Goal: Task Accomplishment & Management: Complete application form

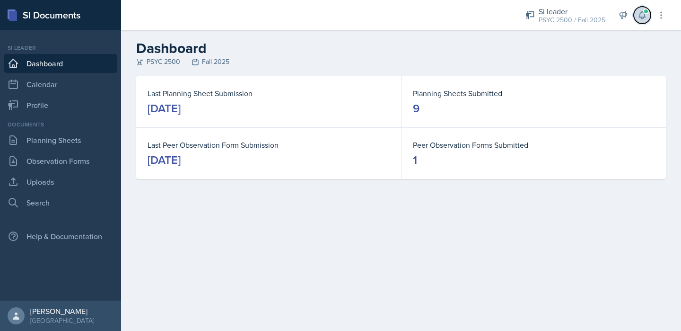
click at [642, 14] on icon at bounding box center [642, 14] width 9 height 9
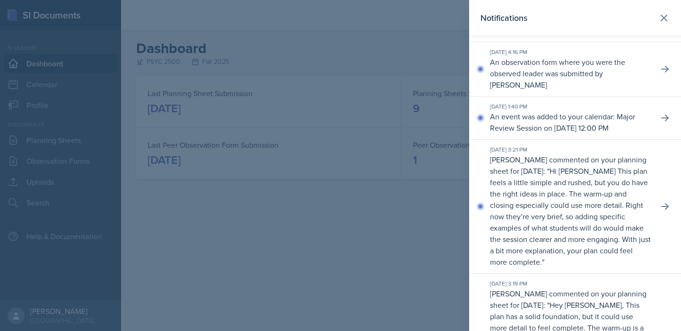
scroll to position [150, 0]
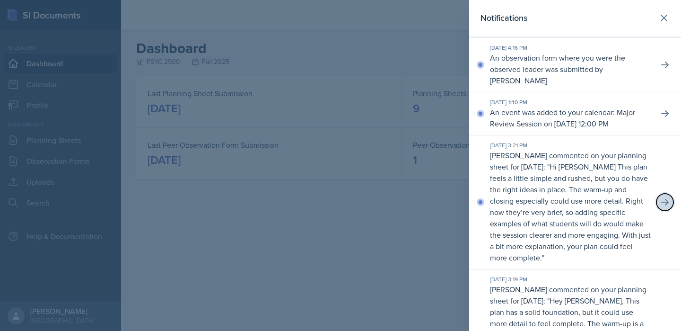
click at [668, 197] on icon at bounding box center [665, 201] width 9 height 9
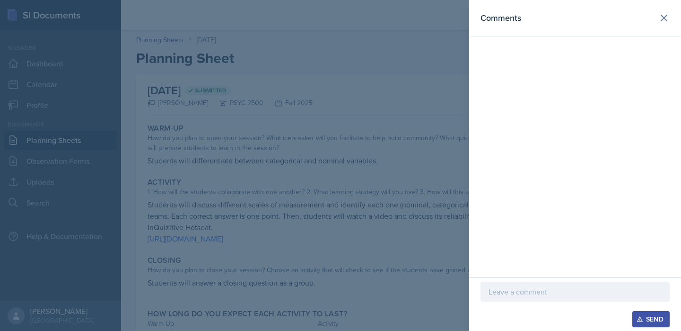
click at [401, 99] on div at bounding box center [340, 165] width 681 height 331
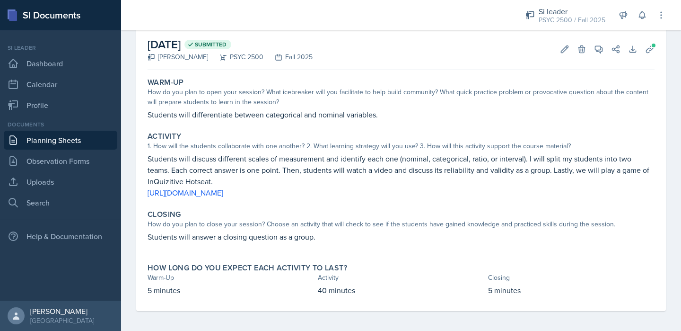
scroll to position [49, 0]
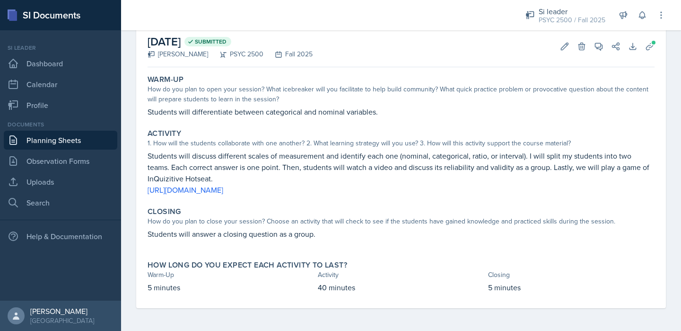
click at [311, 231] on p "Students will answer a closing question as a group." at bounding box center [401, 233] width 507 height 11
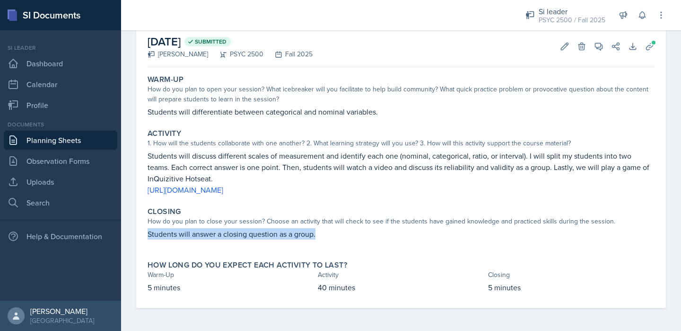
click at [311, 231] on p "Students will answer a closing question as a group." at bounding box center [401, 233] width 507 height 11
click at [329, 232] on p "Students will answer a closing question as a group." at bounding box center [401, 233] width 507 height 11
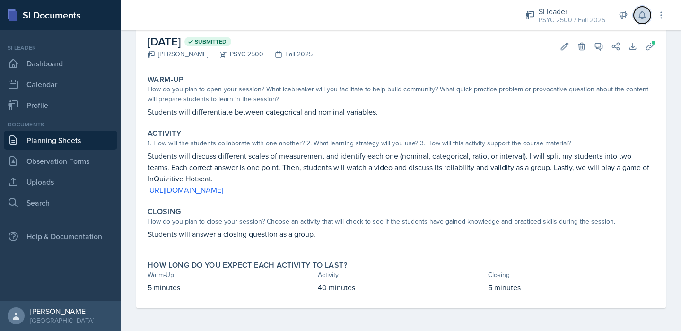
click at [636, 18] on button at bounding box center [642, 15] width 17 height 17
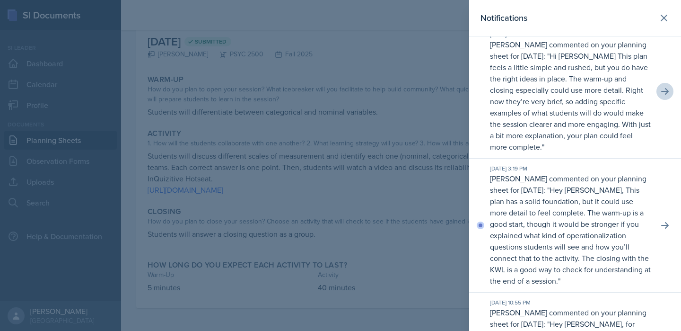
scroll to position [262, 0]
click at [663, 226] on icon at bounding box center [665, 224] width 9 height 9
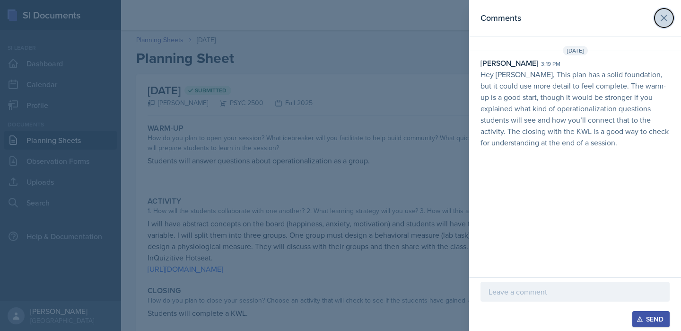
click at [664, 14] on icon at bounding box center [664, 17] width 11 height 11
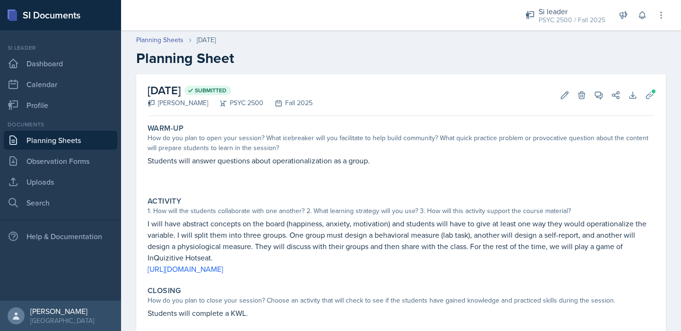
click at [504, 154] on div "Warm-Up How do you plan to open your session? What icebreaker will you facilita…" at bounding box center [401, 154] width 515 height 69
click at [53, 184] on link "Uploads" at bounding box center [61, 181] width 114 height 19
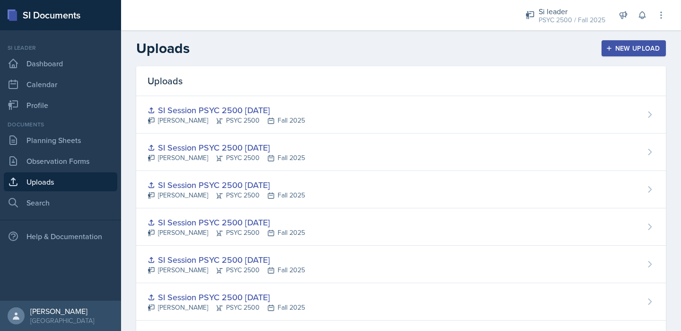
click at [346, 71] on div "Uploads" at bounding box center [401, 81] width 530 height 30
click at [648, 51] on div "New Upload" at bounding box center [634, 48] width 53 height 8
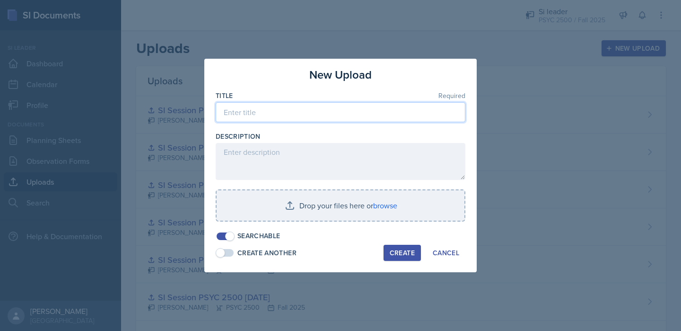
click at [336, 109] on input at bounding box center [341, 112] width 250 height 20
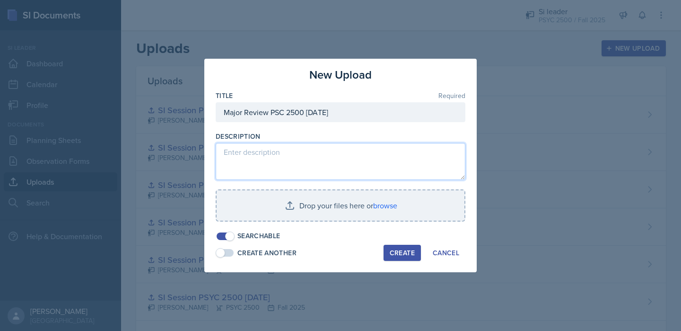
click at [357, 163] on textarea at bounding box center [341, 161] width 250 height 37
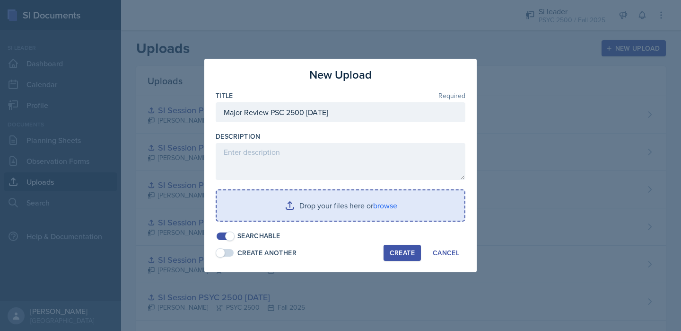
click at [392, 203] on input "file" at bounding box center [341, 205] width 248 height 30
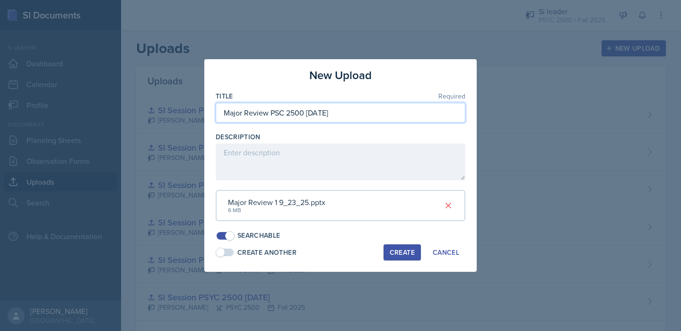
click at [318, 113] on input "Major Review PSC 2500 [DATE]" at bounding box center [341, 113] width 250 height 20
click at [319, 113] on input "Major Review PSC 2500 [DATE]" at bounding box center [341, 113] width 250 height 20
type input "Major Review PSC 2500 [DATE]"
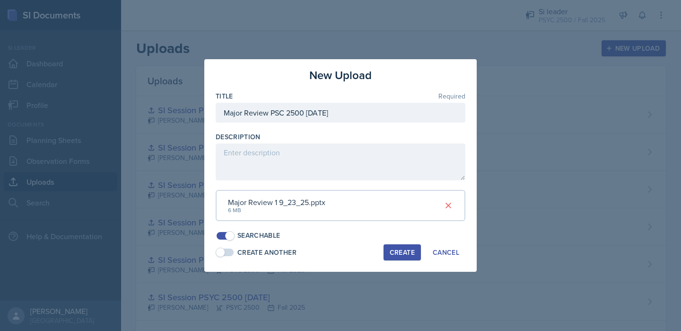
click at [398, 253] on div "Create" at bounding box center [402, 252] width 25 height 8
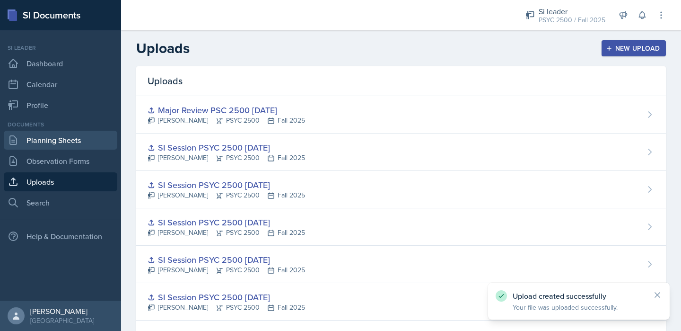
click at [65, 143] on link "Planning Sheets" at bounding box center [61, 140] width 114 height 19
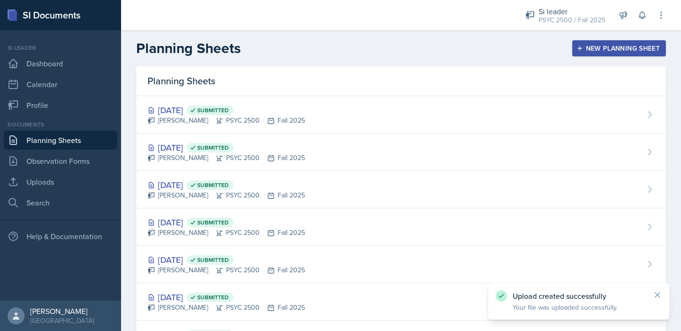
click at [594, 51] on div "New Planning Sheet" at bounding box center [619, 48] width 81 height 8
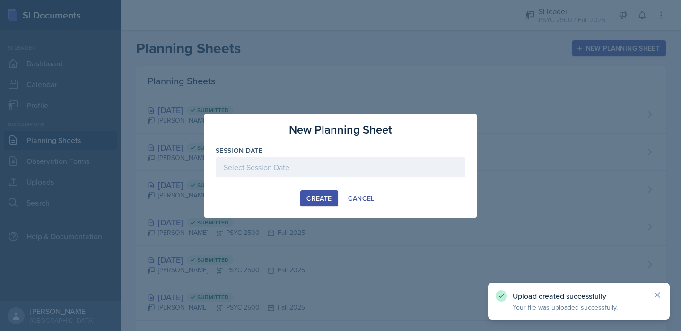
click at [294, 175] on div at bounding box center [341, 167] width 250 height 20
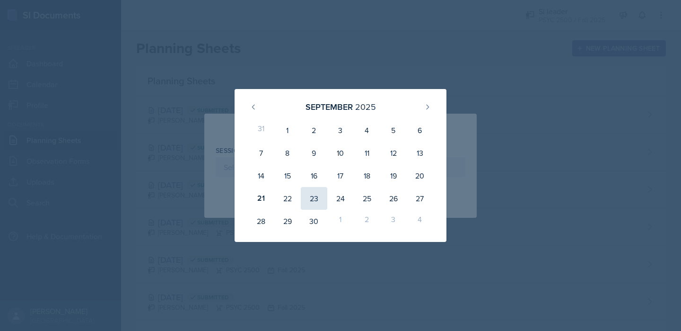
click at [316, 196] on div "23" at bounding box center [314, 198] width 27 height 23
type input "[DATE]"
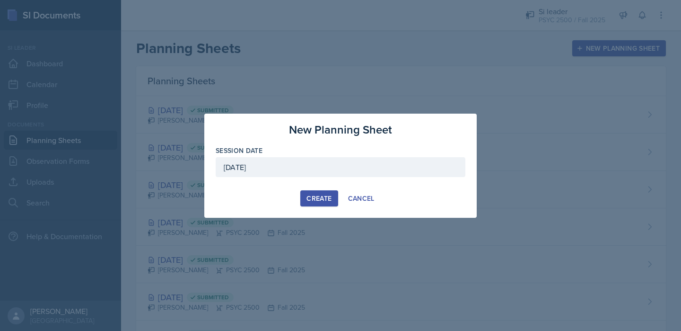
click at [314, 192] on button "Create" at bounding box center [319, 198] width 37 height 16
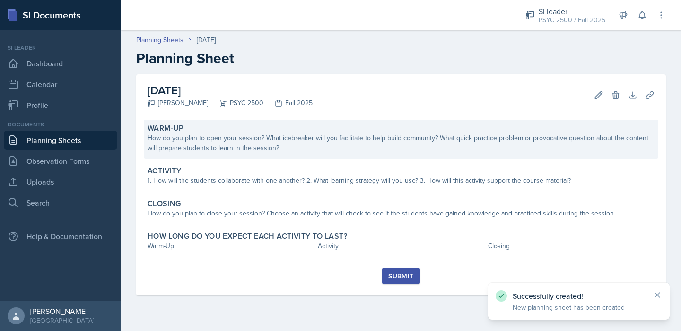
click at [259, 129] on div "Warm-Up" at bounding box center [401, 128] width 507 height 9
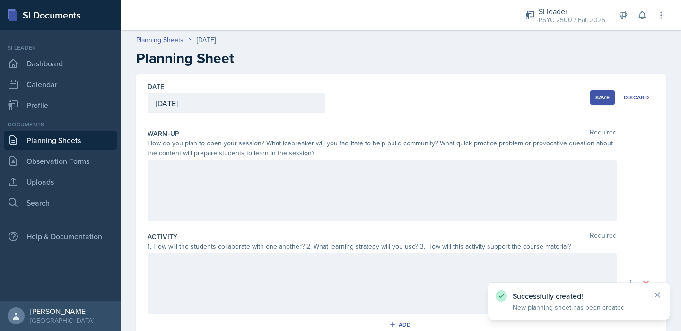
click at [200, 184] on div at bounding box center [382, 190] width 469 height 61
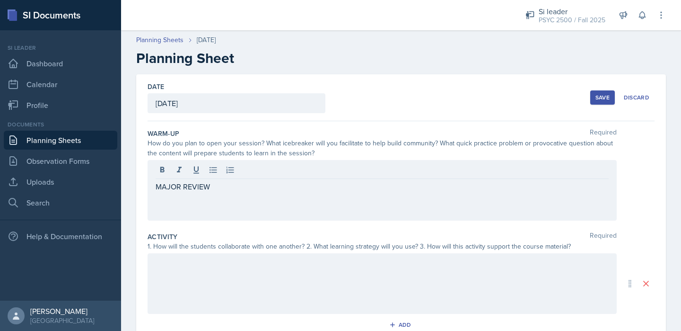
click at [434, 82] on div "Date [DATE] [DATE] 31 1 2 3 4 5 6 7 8 9 10 11 12 13 14 15 16 17 18 19 20 21 22 …" at bounding box center [401, 97] width 507 height 47
click at [399, 198] on div "MAJOR REVIEW" at bounding box center [382, 190] width 469 height 61
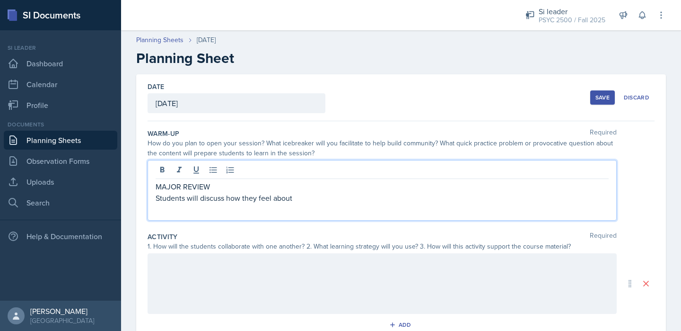
click at [288, 201] on p "Students will discuss how they feel about" at bounding box center [382, 197] width 453 height 11
click at [301, 201] on p "Students will discuss how they feel about" at bounding box center [382, 197] width 453 height 11
click at [268, 293] on div at bounding box center [382, 283] width 469 height 61
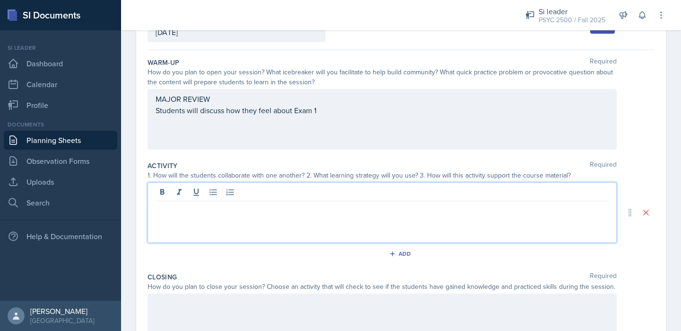
scroll to position [185, 0]
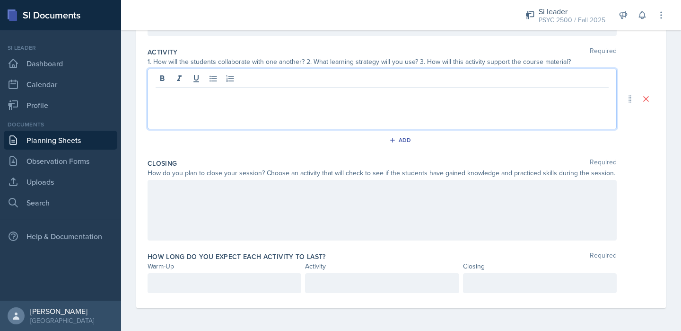
click at [239, 219] on div at bounding box center [382, 210] width 469 height 61
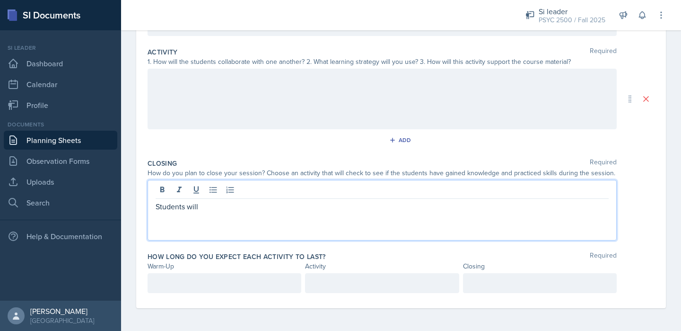
click at [224, 282] on p at bounding box center [225, 282] width 138 height 11
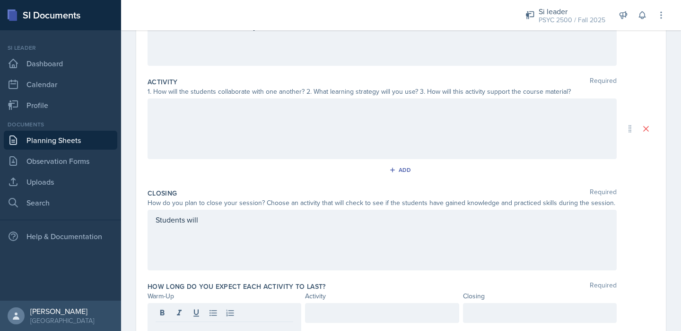
click at [229, 233] on div "Students will" at bounding box center [382, 240] width 469 height 61
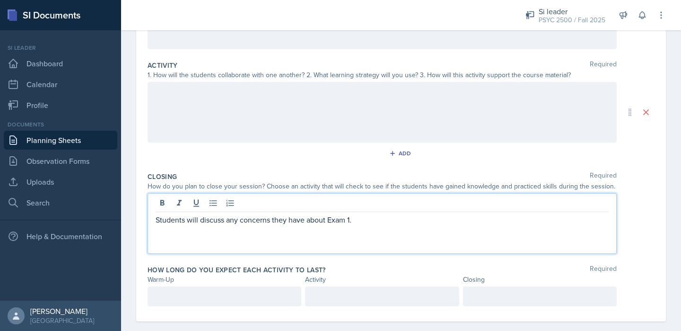
click at [265, 223] on p "Students will discuss any concerns they have about Exam 1." at bounding box center [382, 219] width 453 height 11
click at [296, 223] on p "Students will discuss any concerns they have about Exam 1." at bounding box center [382, 219] width 453 height 11
click at [197, 219] on p "Students will discuss any concerns they have about Exam 1." at bounding box center [382, 219] width 453 height 11
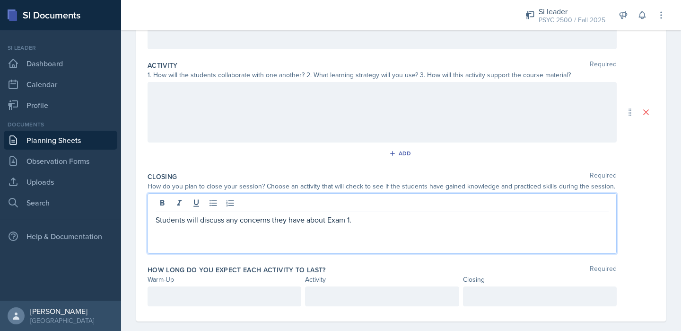
click at [190, 219] on p "Students will discuss any concerns they have about Exam 1." at bounding box center [382, 219] width 453 height 11
click at [203, 219] on p "Students will discuss any concerns they have about Exam 1." at bounding box center [382, 219] width 453 height 11
click at [227, 219] on p "Students will discuss any concerns they have about Exam 1." at bounding box center [382, 219] width 453 height 11
click at [301, 246] on div "Students will discuss any concerns they have about Exam 1." at bounding box center [382, 223] width 469 height 61
click at [230, 295] on p at bounding box center [225, 296] width 138 height 11
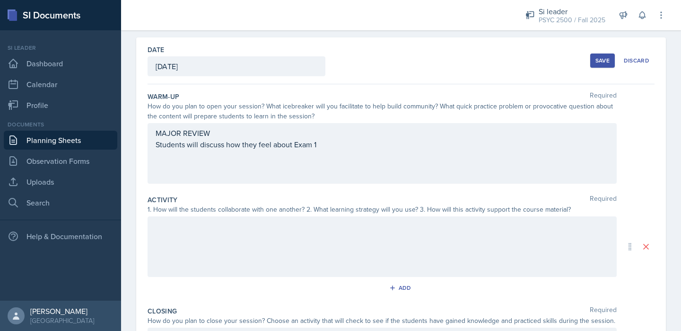
click at [261, 236] on div at bounding box center [382, 246] width 469 height 61
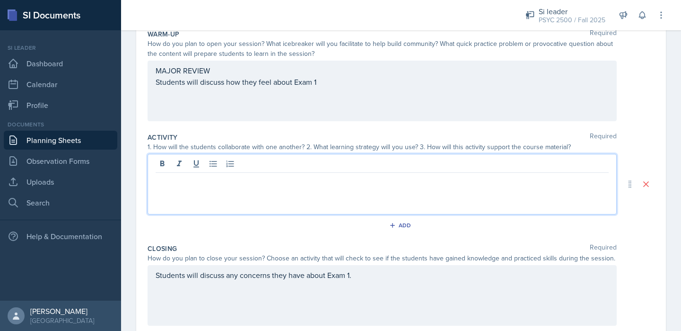
scroll to position [100, 0]
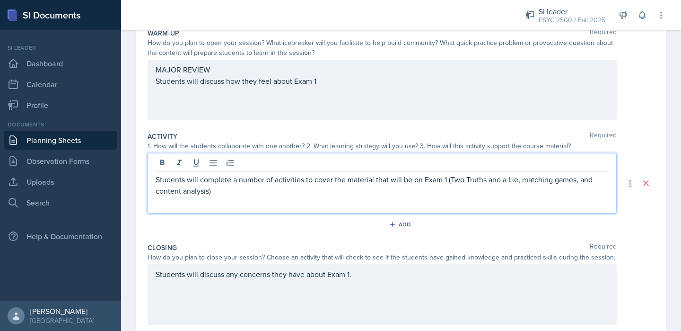
click at [561, 188] on p "Students will complete a number of activities to cover the material that will b…" at bounding box center [382, 185] width 453 height 23
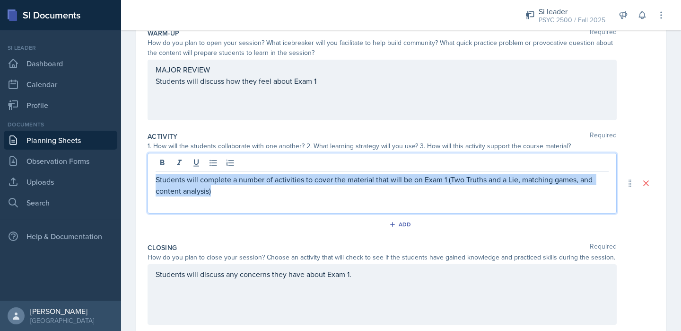
click at [561, 188] on p "Students will complete a number of activities to cover the material that will b…" at bounding box center [382, 185] width 453 height 23
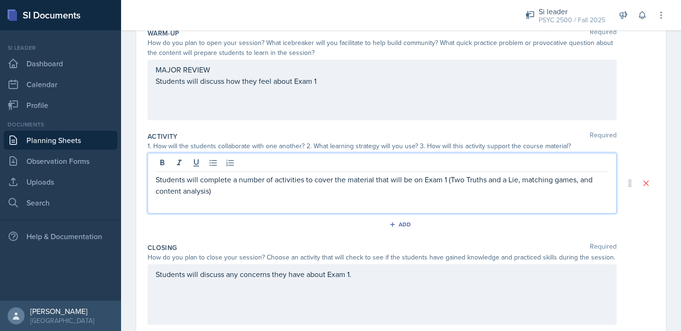
click at [555, 199] on div "Students will complete a number of activities to cover the material that will b…" at bounding box center [382, 183] width 469 height 61
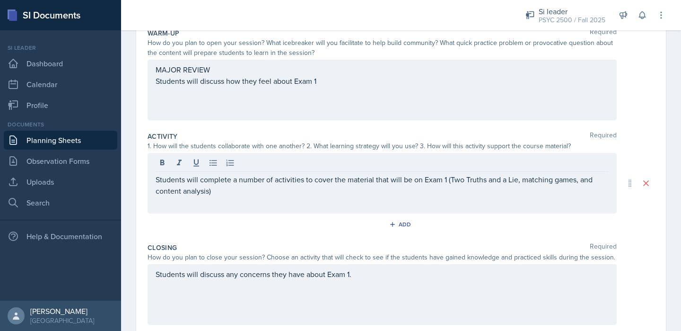
click at [555, 199] on div "Students will complete a number of activities to cover the material that will b…" at bounding box center [382, 183] width 469 height 61
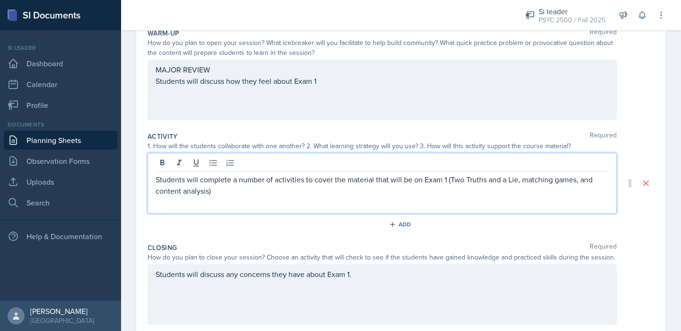
click at [546, 208] on div "Students will complete a number of activities to cover the material that will b…" at bounding box center [382, 183] width 469 height 61
click at [499, 216] on div "Activity Required 1. How will the students collaborate with one another? 2. Wha…" at bounding box center [401, 183] width 507 height 111
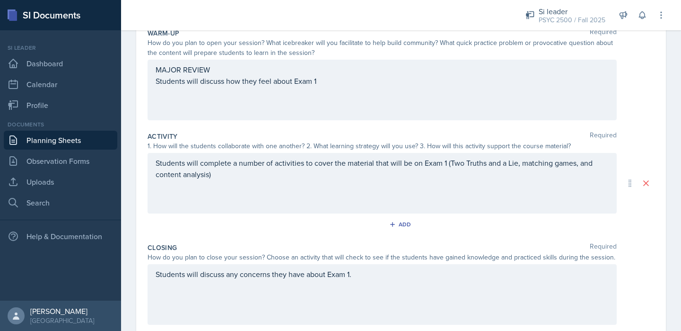
click at [361, 182] on div "Students will complete a number of activities to cover the material that will b…" at bounding box center [382, 183] width 469 height 61
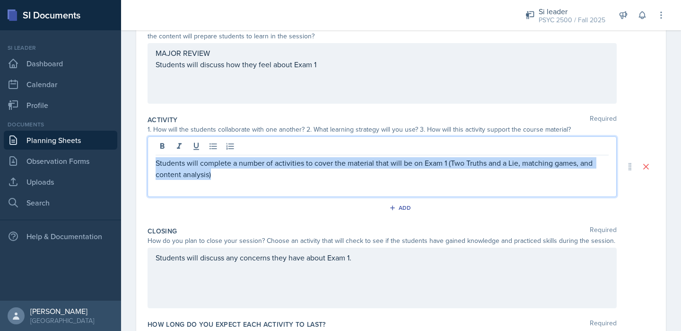
click at [338, 177] on p "Students will complete a number of activities to cover the material that will b…" at bounding box center [382, 168] width 453 height 23
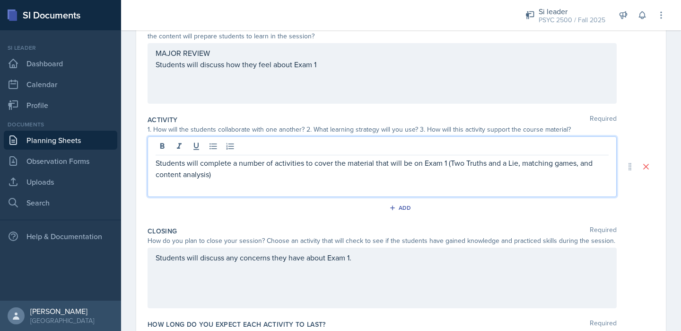
click at [173, 173] on p "Students will complete a number of activities to cover the material that will b…" at bounding box center [382, 168] width 453 height 23
drag, startPoint x: 208, startPoint y: 177, endPoint x: 155, endPoint y: 172, distance: 53.3
click at [155, 172] on div "Students will complete a number of activities to cover the material that will b…" at bounding box center [382, 166] width 469 height 61
click at [586, 166] on p "Students will complete a number of activities to cover the material that will b…" at bounding box center [382, 168] width 453 height 23
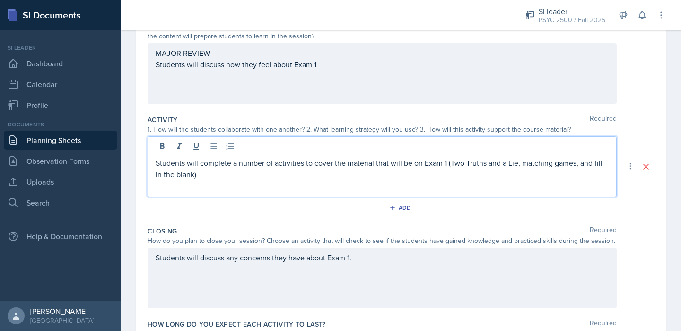
click at [586, 166] on p "Students will complete a number of activities to cover the material that will b…" at bounding box center [382, 168] width 453 height 23
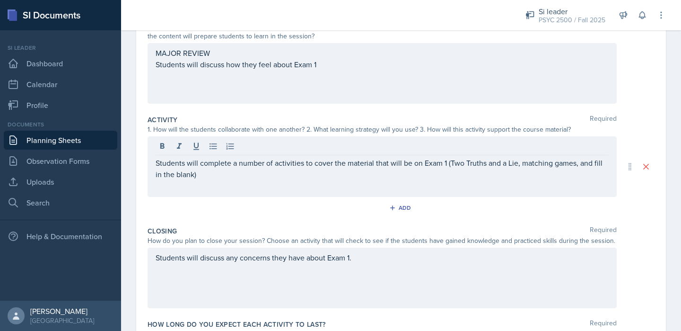
click at [551, 183] on div "Students will complete a number of activities to cover the material that will b…" at bounding box center [382, 166] width 469 height 61
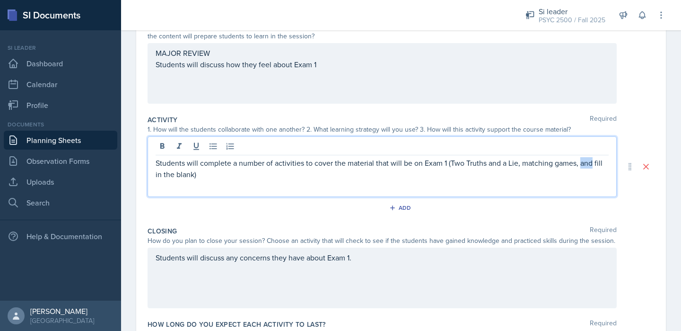
click at [459, 177] on p "Students will complete a number of activities to cover the material that will b…" at bounding box center [382, 168] width 453 height 23
click at [194, 179] on p "Students will complete a number of activities to cover the material that will b…" at bounding box center [382, 168] width 453 height 23
click at [226, 179] on p "Students will complete a number of activities to cover the material that will b…" at bounding box center [382, 168] width 453 height 23
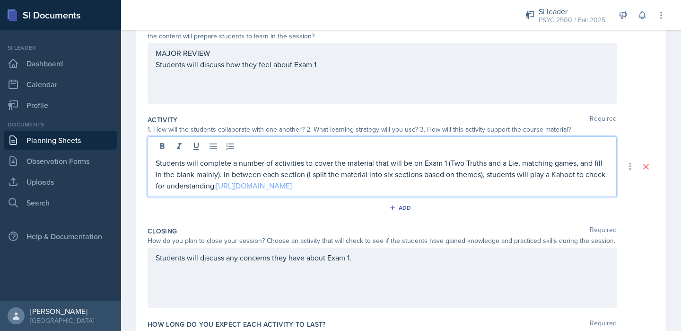
click at [292, 182] on link "[URL][DOMAIN_NAME]" at bounding box center [254, 185] width 76 height 10
click at [394, 160] on p "Students will complete a number of activities to cover the material that will b…" at bounding box center [382, 174] width 453 height 34
click at [412, 168] on p "Students will complete a number of activities to cover the material that will b…" at bounding box center [382, 174] width 453 height 34
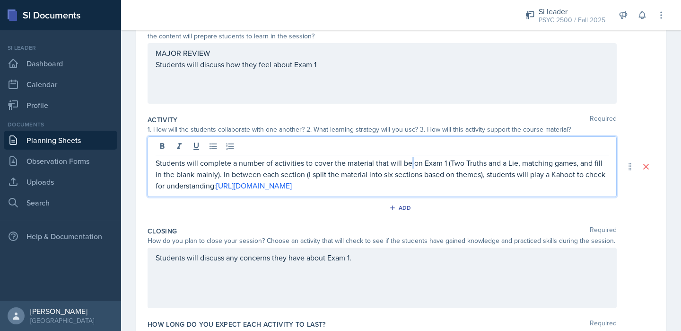
click at [412, 168] on p "Students will complete a number of activities to cover the material that will b…" at bounding box center [382, 174] width 453 height 34
click at [393, 174] on p "Students will complete a number of activities to cover the material that will b…" at bounding box center [382, 174] width 453 height 34
click at [596, 184] on p "Students will complete a number of activities to cover the material that will b…" at bounding box center [382, 174] width 453 height 34
click at [535, 274] on div "Students will discuss any concerns they have about Exam 1." at bounding box center [382, 278] width 469 height 61
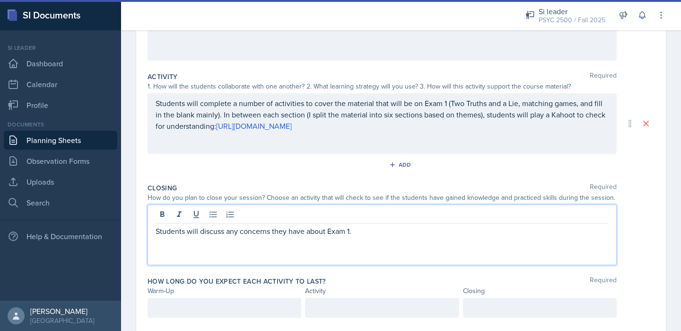
scroll to position [171, 0]
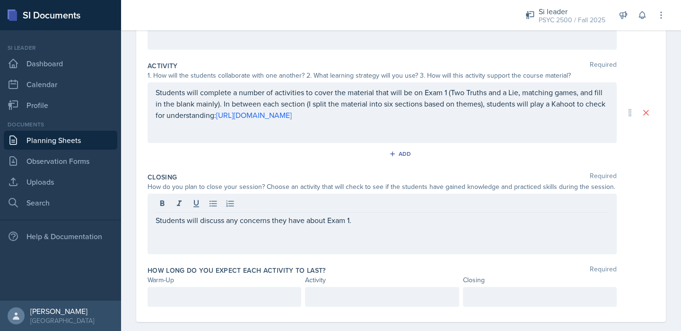
click at [367, 229] on div "Students will discuss any concerns they have about Exam 1." at bounding box center [382, 224] width 469 height 61
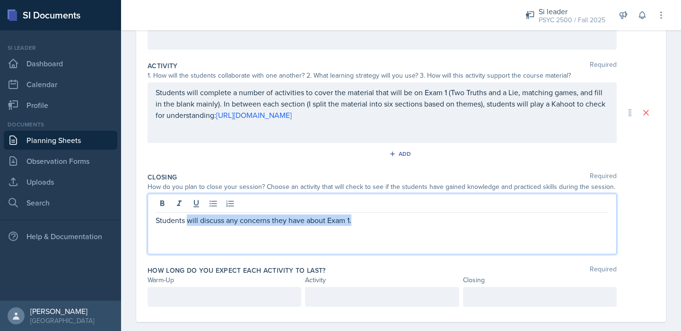
drag, startPoint x: 359, startPoint y: 218, endPoint x: 189, endPoint y: 219, distance: 169.9
click at [189, 219] on p "Students will discuss any concerns they have about Exam 1." at bounding box center [382, 219] width 453 height 11
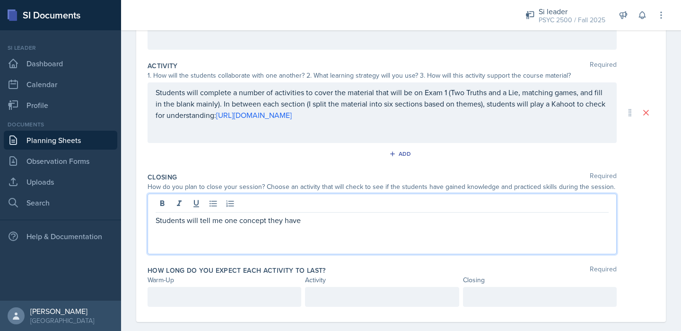
click at [262, 223] on p "Students will tell me one concept they have" at bounding box center [382, 219] width 453 height 11
click at [301, 224] on p "Students will tell me one concept they have" at bounding box center [382, 219] width 453 height 11
click at [319, 221] on p "Students will tell me one concept they have learned" at bounding box center [382, 219] width 453 height 11
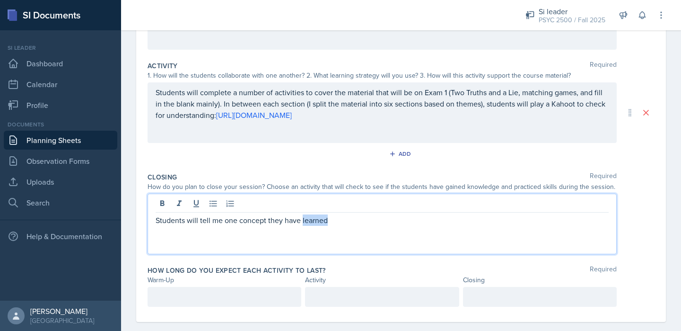
click at [319, 221] on p "Students will tell me one concept they have learned" at bounding box center [382, 219] width 453 height 11
click at [415, 225] on p "Students will tell me one thing they learned during the session and discuss any…" at bounding box center [382, 219] width 453 height 11
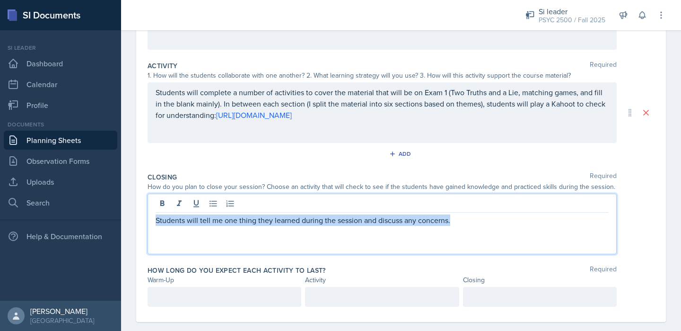
click at [415, 225] on p "Students will tell me one thing they learned during the session and discuss any…" at bounding box center [382, 219] width 453 height 11
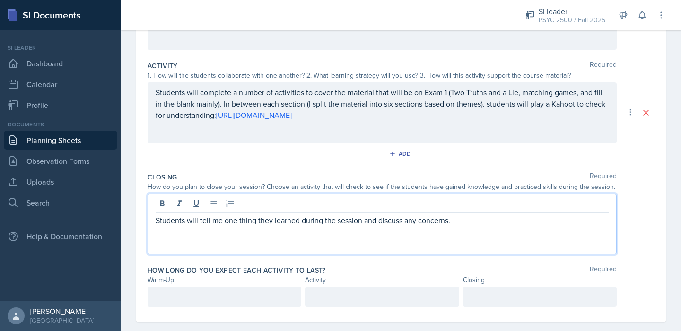
click at [415, 248] on div "Students will tell me one thing they learned during the session and discuss any…" at bounding box center [382, 224] width 469 height 61
click at [383, 238] on div "Students will tell me one thing they learned during the session and discuss any…" at bounding box center [382, 224] width 469 height 61
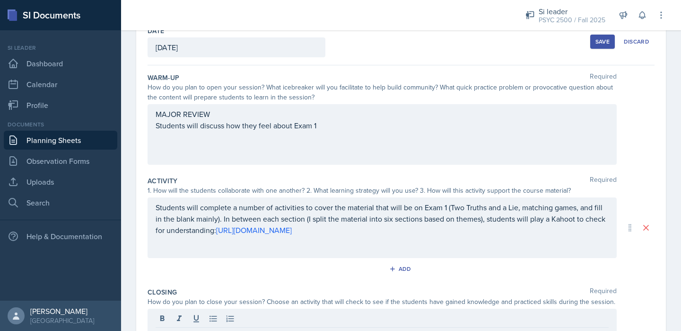
click at [388, 138] on div "MAJOR REVIEW Students will discuss how they feel about Exam 1" at bounding box center [382, 134] width 469 height 61
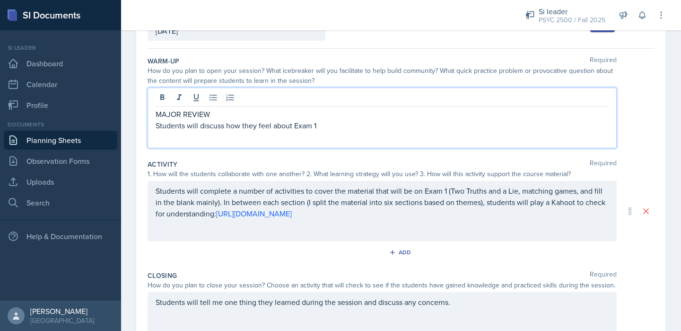
click at [371, 155] on div "Warm-Up Required How do you plan to open your session? What icebreaker will you…" at bounding box center [401, 104] width 507 height 103
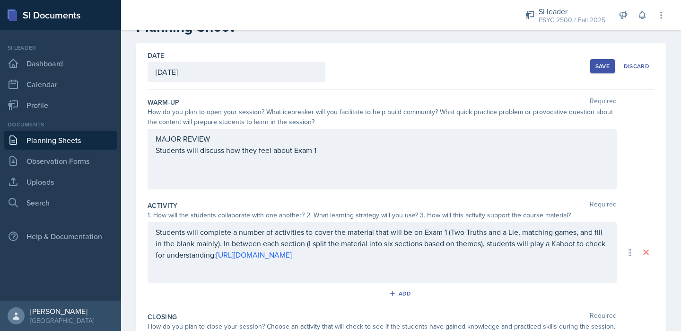
scroll to position [0, 0]
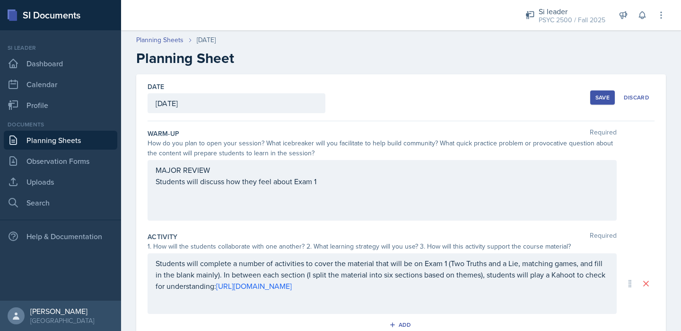
click at [334, 186] on div "MAJOR REVIEW Students will discuss how they feel about Exam 1" at bounding box center [382, 175] width 453 height 23
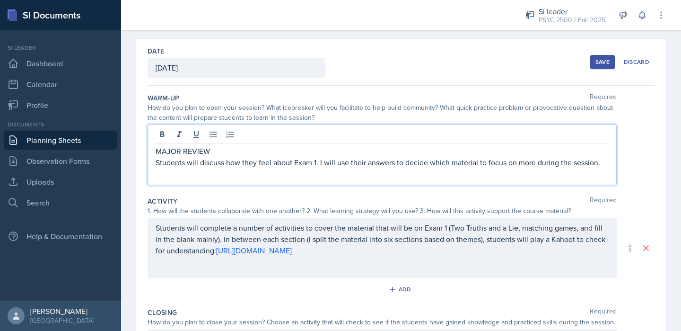
scroll to position [40, 0]
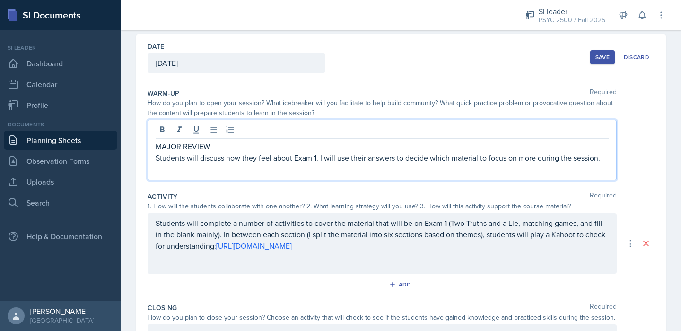
click at [521, 160] on p "Students will discuss how they feel about Exam 1. I will use their answers to d…" at bounding box center [382, 157] width 453 height 11
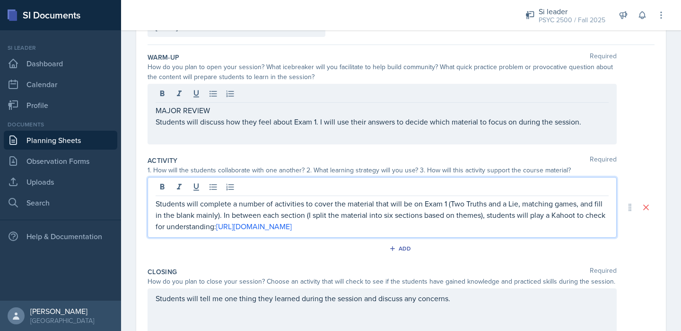
scroll to position [93, 0]
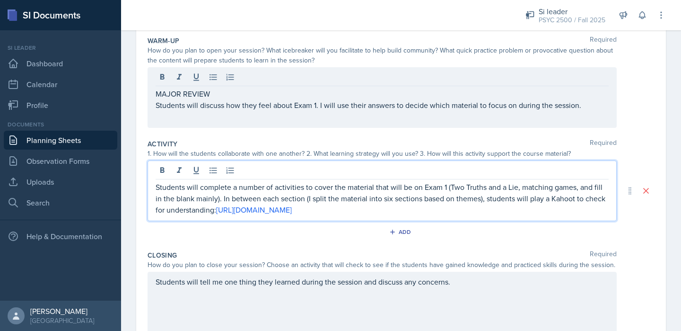
click at [301, 186] on p "Students will complete a number of activities to cover the material that will b…" at bounding box center [382, 198] width 453 height 34
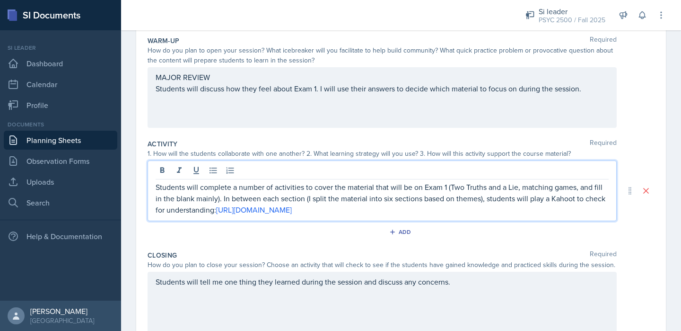
click at [304, 190] on p "Students will complete a number of activities to cover the material that will b…" at bounding box center [382, 198] width 453 height 34
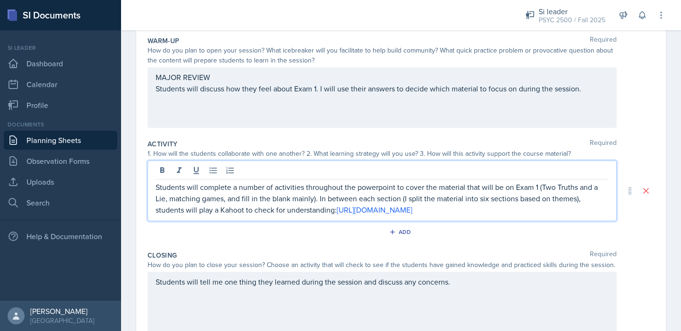
click at [364, 189] on p "Students will complete a number of activities throughout the powerpoint to cove…" at bounding box center [382, 198] width 453 height 34
click at [329, 197] on p "Students will complete a number of activities throughout the powerpoint to cove…" at bounding box center [382, 198] width 453 height 34
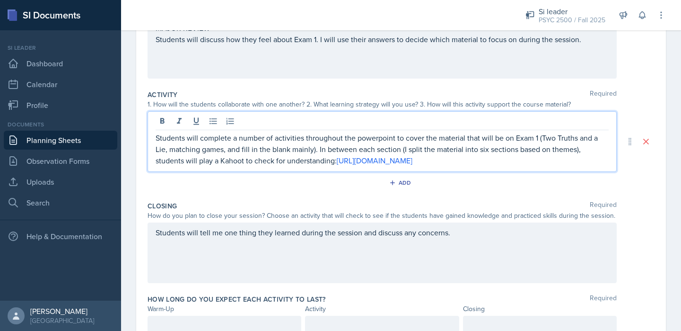
click at [296, 257] on div "Students will tell me one thing they learned during the session and discuss any…" at bounding box center [382, 252] width 469 height 61
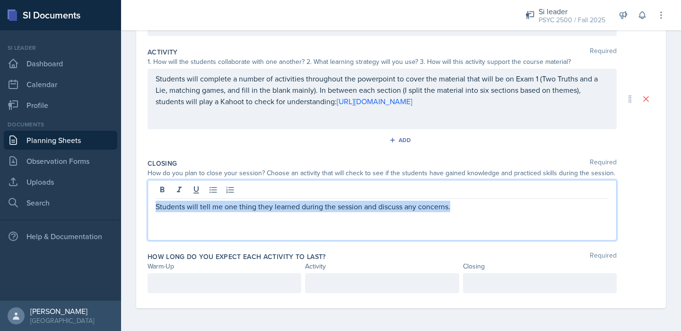
scroll to position [201, 0]
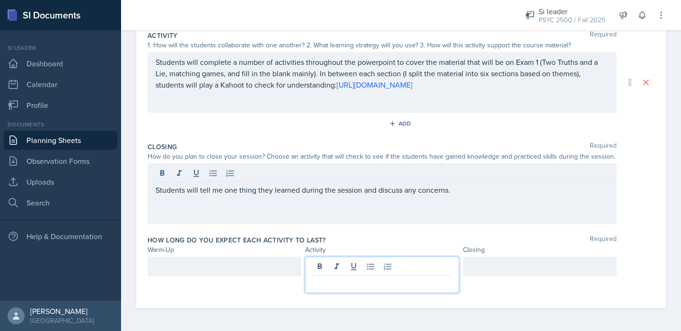
click at [339, 278] on p at bounding box center [382, 282] width 138 height 11
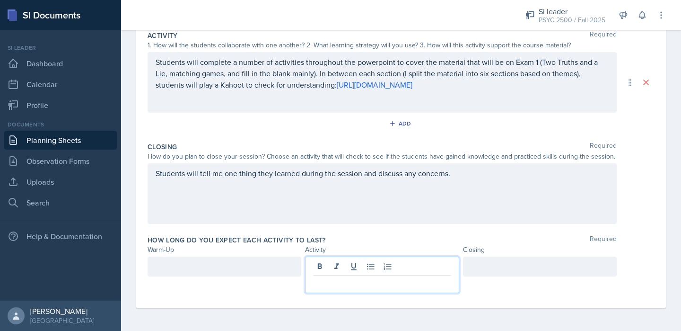
click at [522, 270] on div at bounding box center [540, 266] width 154 height 20
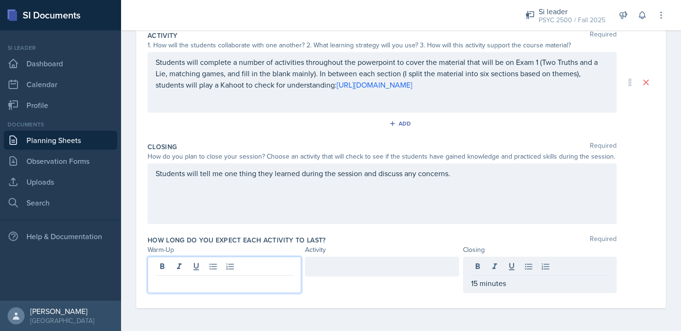
click at [239, 271] on div at bounding box center [225, 274] width 154 height 36
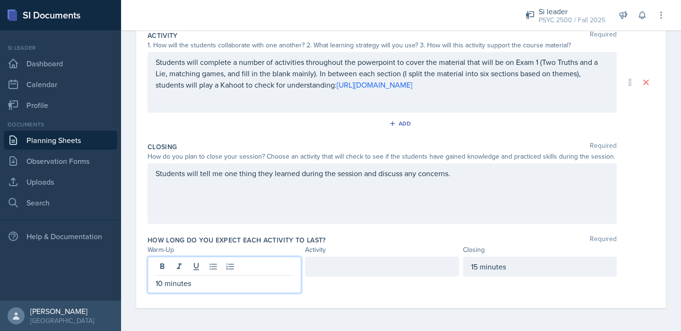
click at [336, 274] on div at bounding box center [382, 266] width 154 height 20
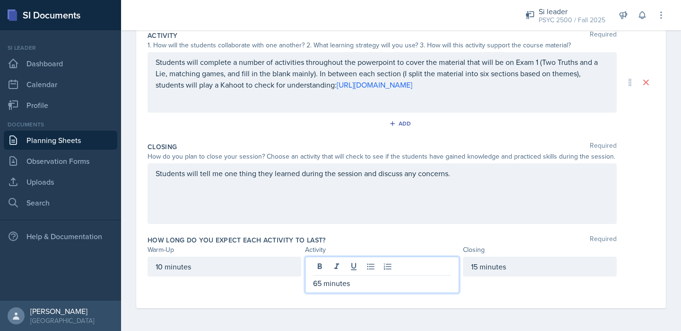
click at [606, 271] on div "15 minutes" at bounding box center [540, 266] width 154 height 20
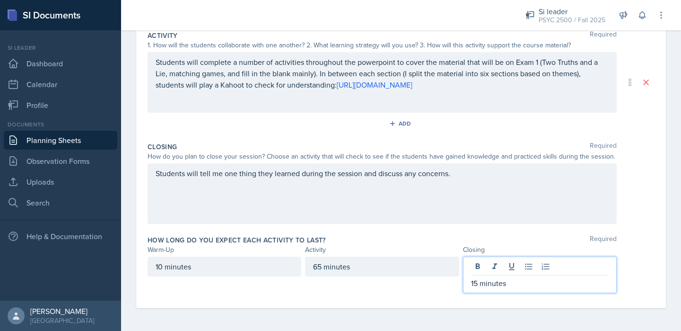
click at [362, 300] on div "How long do you expect each activity to last? Required Warm-Up Activity Closing…" at bounding box center [401, 265] width 507 height 69
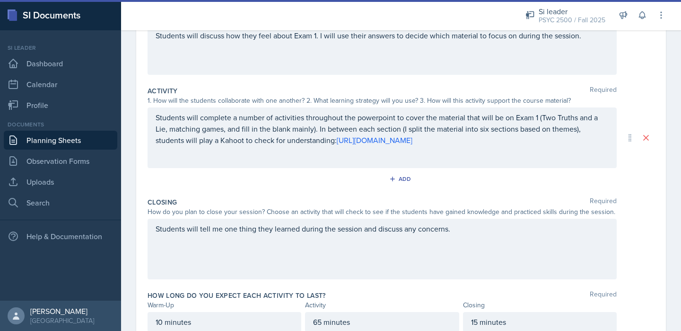
scroll to position [38, 0]
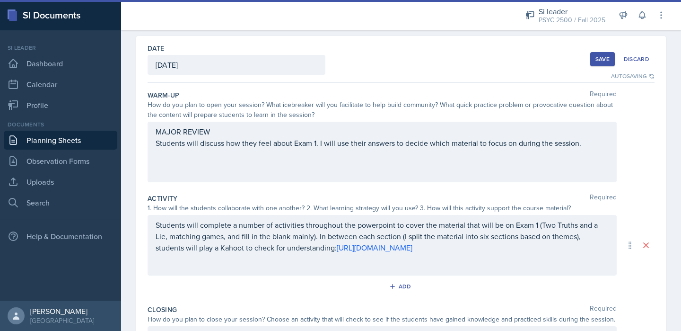
click at [598, 62] on div "Save" at bounding box center [603, 59] width 14 height 8
click at [604, 55] on div "Save" at bounding box center [603, 59] width 14 height 8
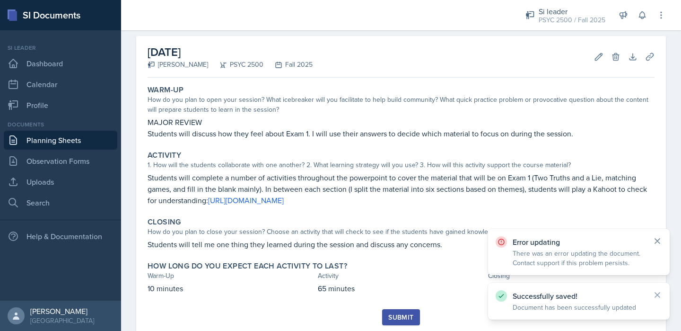
click at [662, 239] on icon at bounding box center [657, 240] width 9 height 9
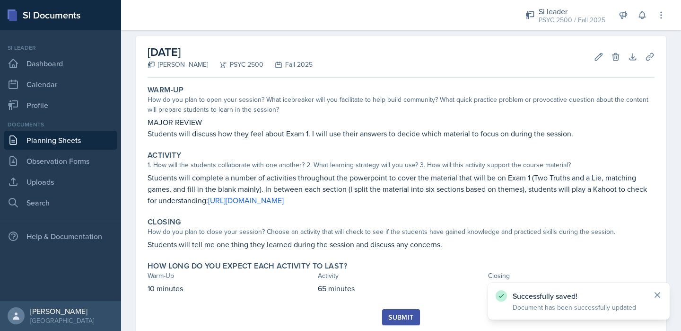
click at [660, 297] on icon at bounding box center [657, 294] width 9 height 9
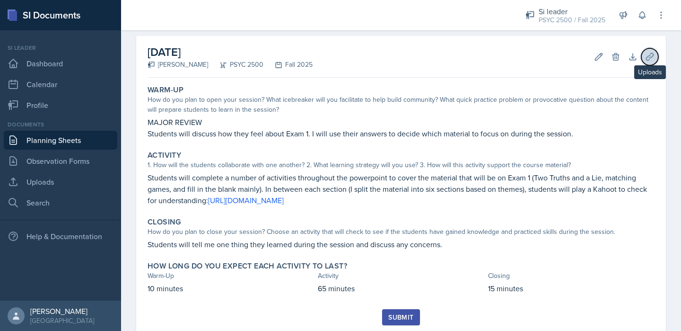
click at [647, 62] on button "Uploads" at bounding box center [650, 56] width 17 height 17
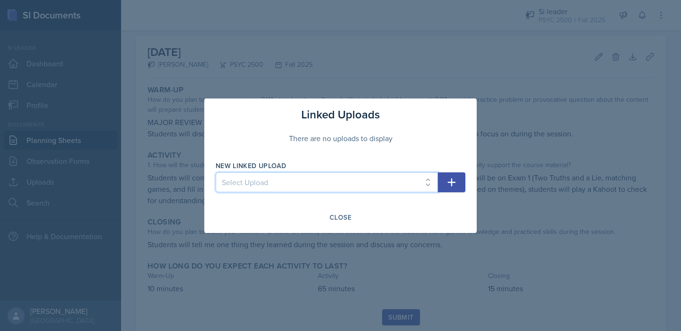
click at [362, 177] on select "Select Upload Developing a Mindset for Successful Learning SI Session PSCY 2500…" at bounding box center [327, 182] width 222 height 20
select select "2cced53a-55f3-431c-8aa2-7774bc1137ca"
click at [216, 172] on select "Select Upload Developing a Mindset for Successful Learning SI Session PSCY 2500…" at bounding box center [327, 182] width 222 height 20
click at [462, 178] on button "button" at bounding box center [451, 182] width 27 height 20
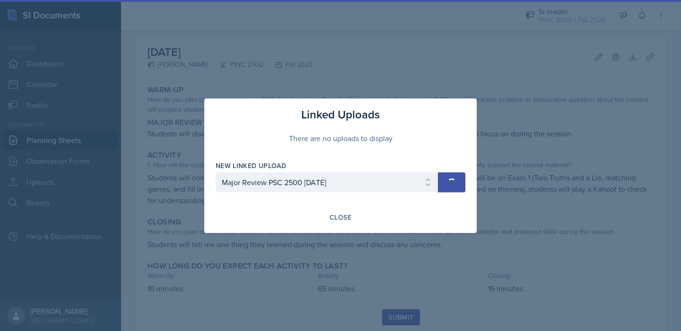
select select
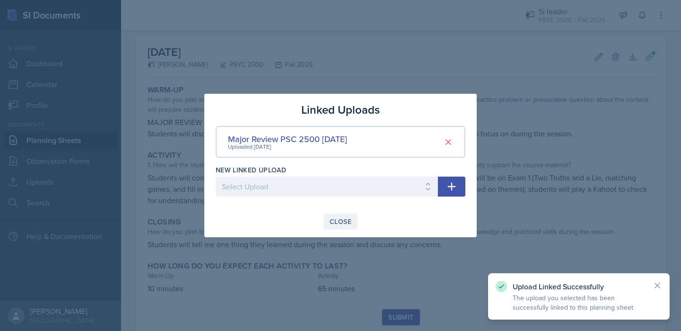
click at [341, 227] on button "Close" at bounding box center [341, 221] width 34 height 16
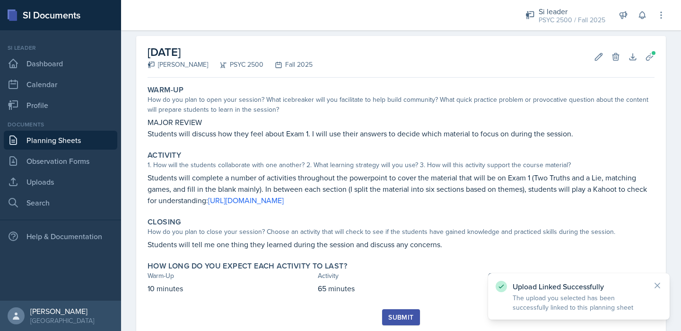
click at [396, 316] on div "Submit" at bounding box center [401, 317] width 25 height 8
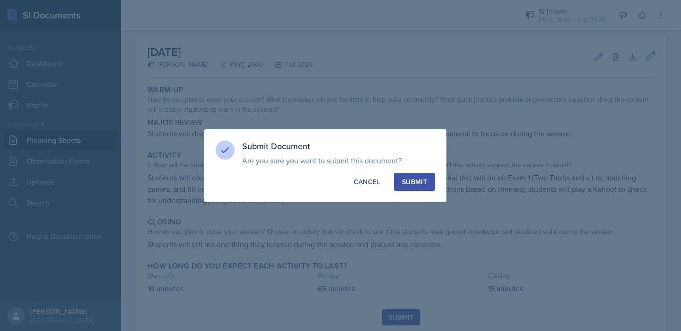
click at [408, 177] on div "Submit" at bounding box center [414, 181] width 25 height 9
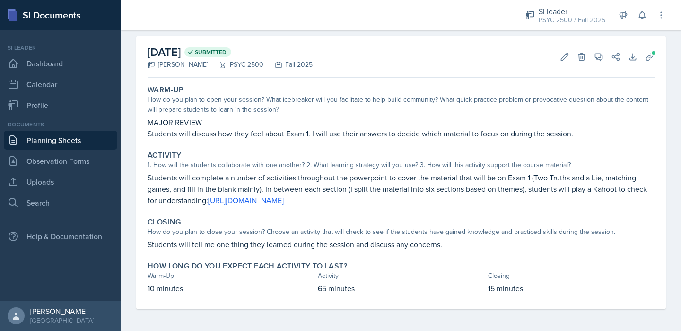
click at [57, 143] on link "Planning Sheets" at bounding box center [61, 140] width 114 height 19
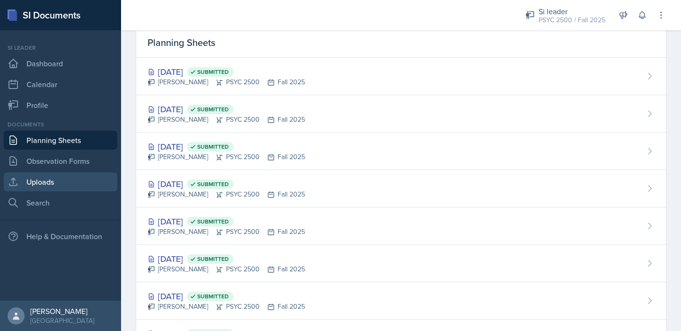
click at [56, 173] on link "Uploads" at bounding box center [61, 181] width 114 height 19
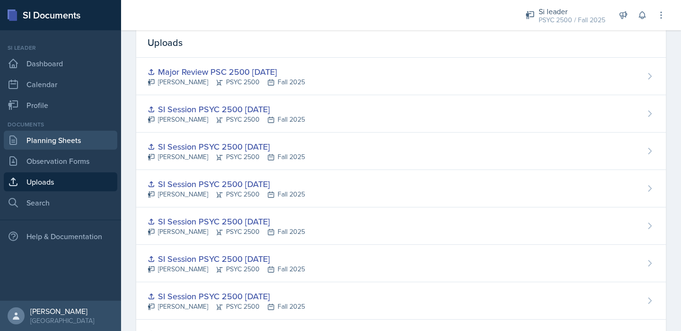
click at [56, 131] on link "Planning Sheets" at bounding box center [61, 140] width 114 height 19
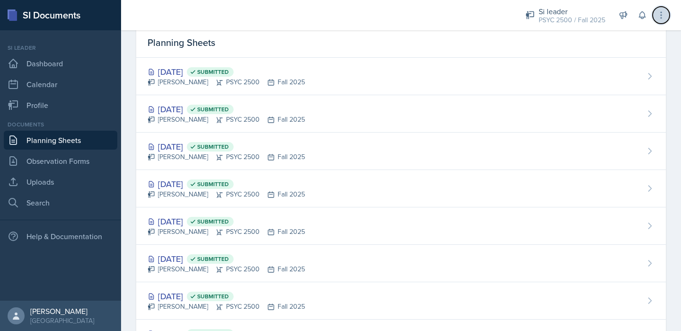
click at [665, 11] on icon at bounding box center [661, 14] width 9 height 9
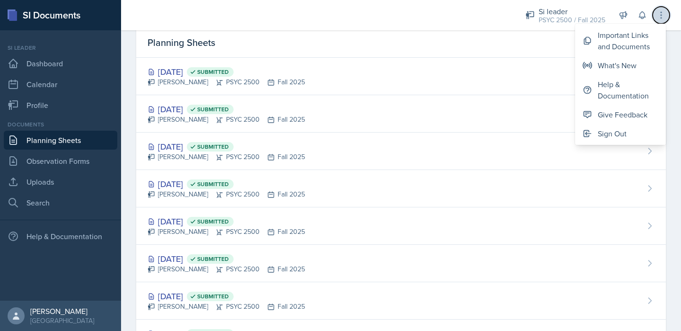
click at [665, 11] on icon at bounding box center [661, 14] width 9 height 9
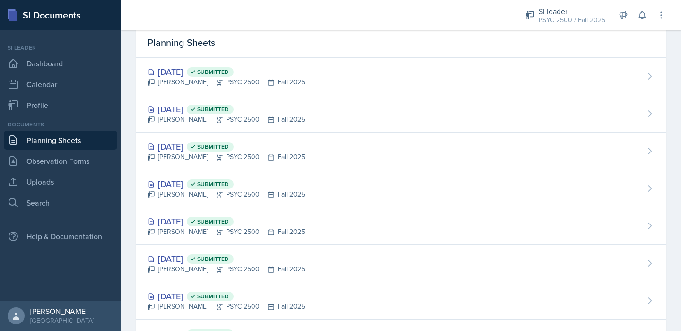
click at [49, 141] on link "Planning Sheets" at bounding box center [61, 140] width 114 height 19
click at [49, 198] on link "Search" at bounding box center [61, 202] width 114 height 19
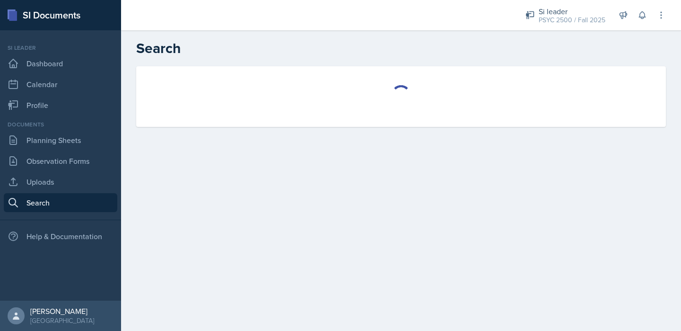
select select "all"
select select "1"
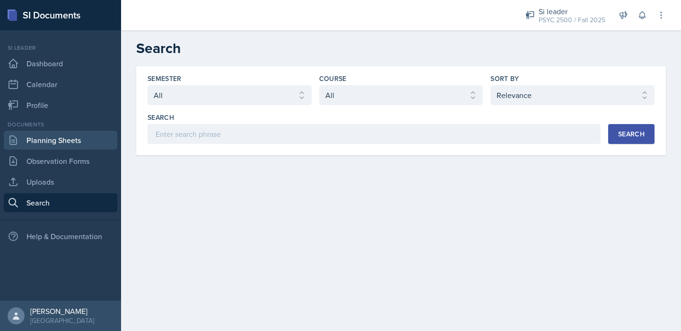
click at [55, 141] on link "Planning Sheets" at bounding box center [61, 140] width 114 height 19
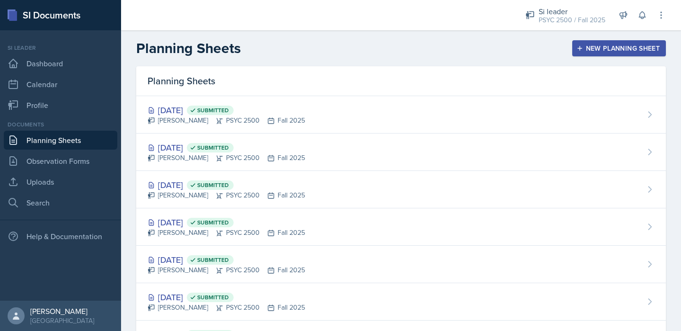
click at [604, 47] on div "New Planning Sheet" at bounding box center [619, 48] width 81 height 8
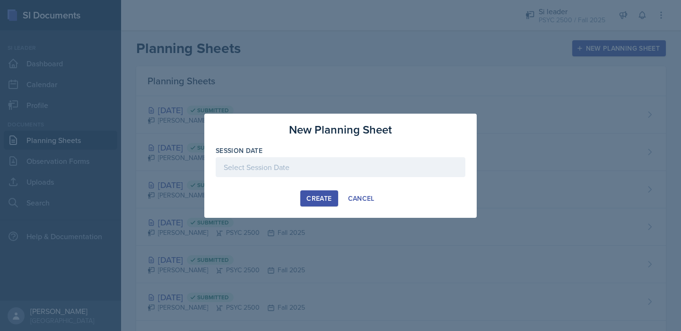
click at [327, 166] on div at bounding box center [341, 167] width 250 height 20
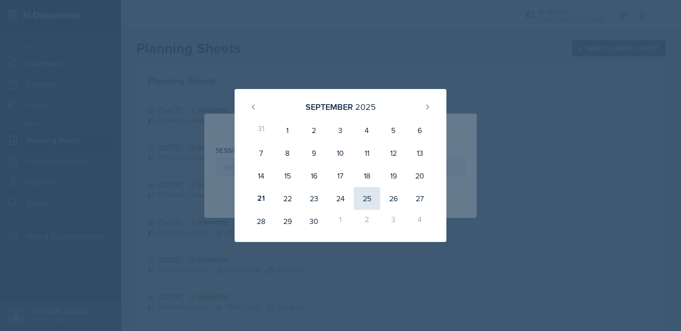
click at [367, 195] on div "25" at bounding box center [367, 198] width 27 height 23
type input "[DATE]"
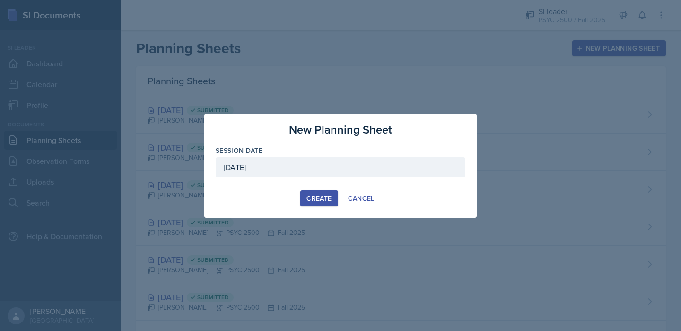
click at [318, 196] on div "Create" at bounding box center [319, 198] width 25 height 8
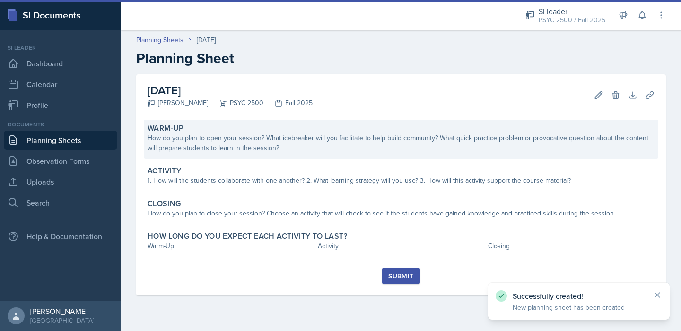
click at [212, 158] on div "Warm-Up How do you plan to open your session? What icebreaker will you facilita…" at bounding box center [401, 139] width 515 height 39
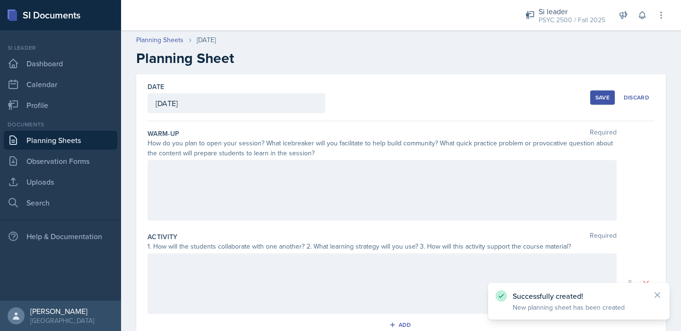
click at [206, 184] on div at bounding box center [382, 190] width 469 height 61
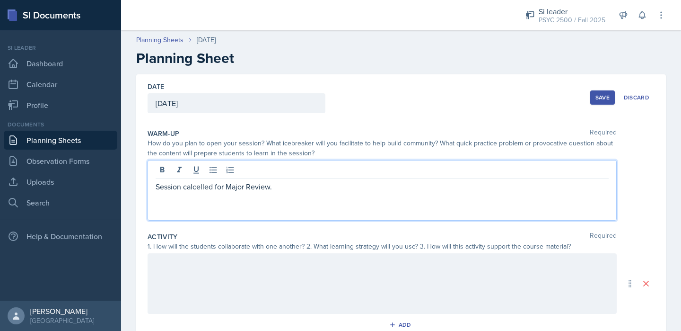
click at [204, 187] on p "Session calcelled for Major Review." at bounding box center [382, 186] width 453 height 11
click at [239, 193] on div "Session cancelled for Major Review." at bounding box center [382, 190] width 469 height 61
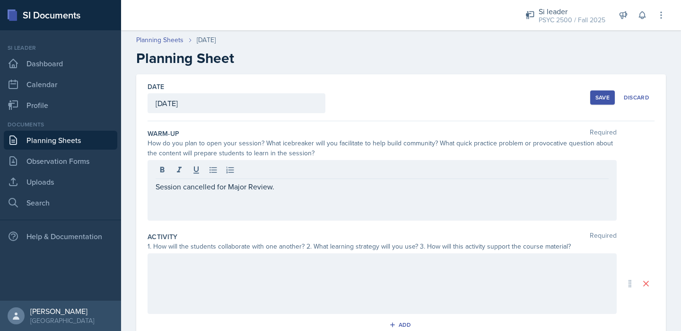
click at [239, 193] on div "Session cancelled for Major Review." at bounding box center [382, 190] width 469 height 61
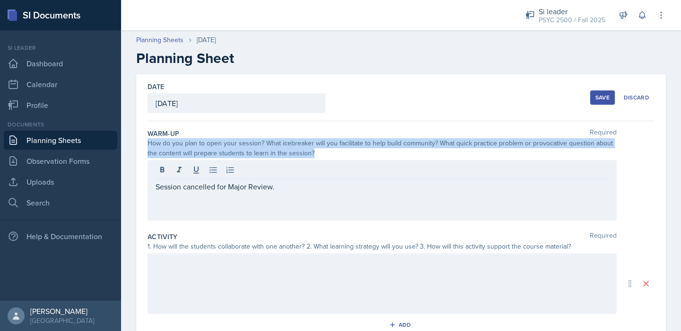
click at [239, 193] on div "Session cancelled for Major Review." at bounding box center [382, 190] width 469 height 61
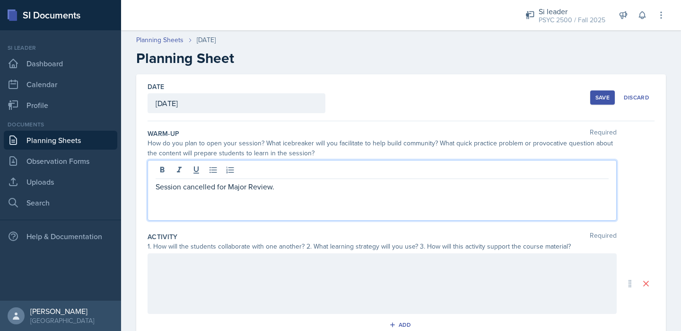
click at [239, 189] on p "Session cancelled for Major Review." at bounding box center [382, 186] width 453 height 11
copy p "Session cancelled for Major Review."
click at [228, 266] on div at bounding box center [382, 283] width 469 height 61
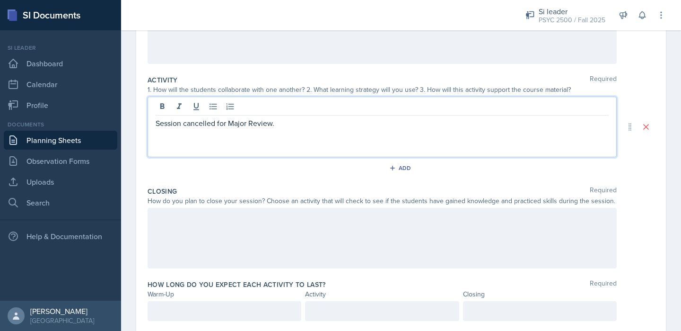
scroll to position [185, 0]
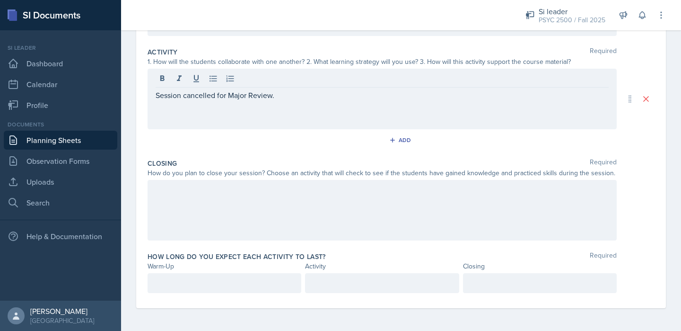
click at [216, 195] on div at bounding box center [382, 210] width 469 height 61
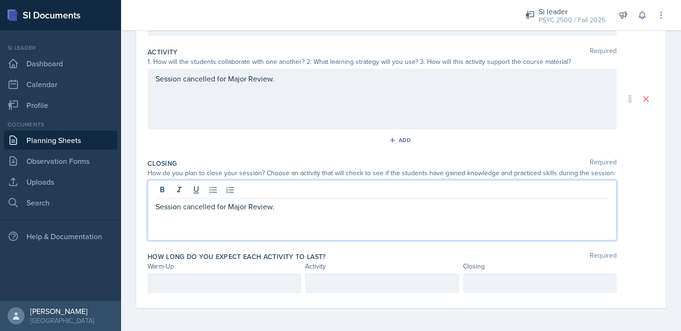
scroll to position [0, 0]
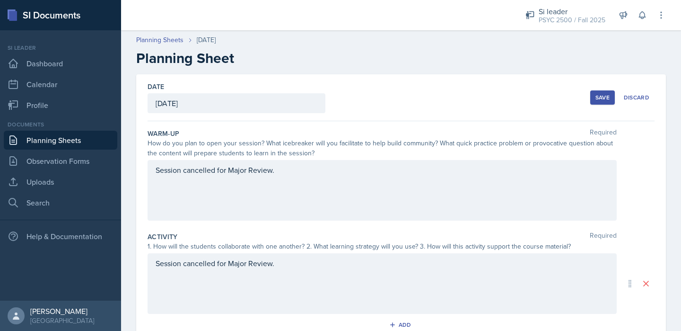
click at [603, 99] on div "Save" at bounding box center [603, 98] width 14 height 8
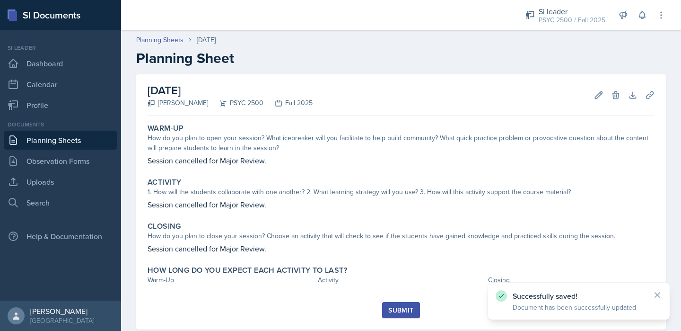
click at [405, 309] on div "Submit" at bounding box center [401, 310] width 25 height 8
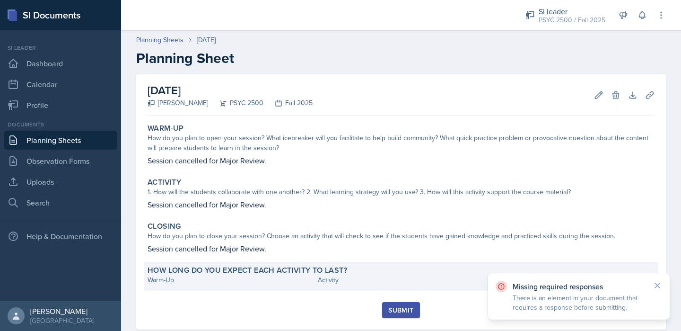
click at [328, 276] on div "Activity" at bounding box center [401, 280] width 167 height 10
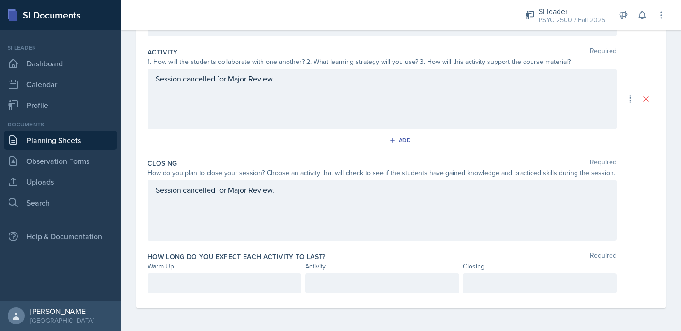
scroll to position [201, 0]
click at [205, 278] on p at bounding box center [225, 282] width 138 height 11
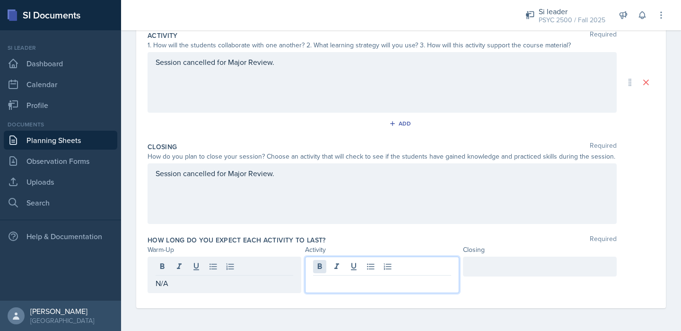
click at [324, 267] on div at bounding box center [382, 274] width 154 height 36
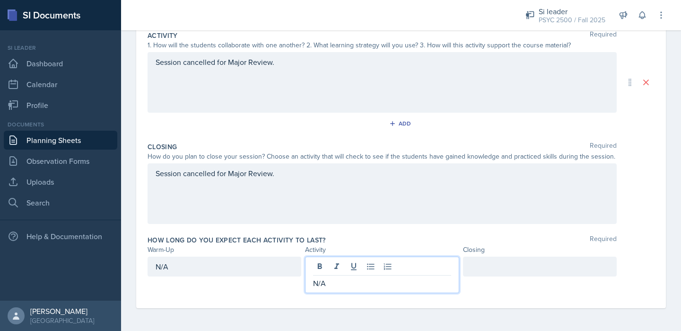
click at [491, 266] on div at bounding box center [540, 266] width 154 height 20
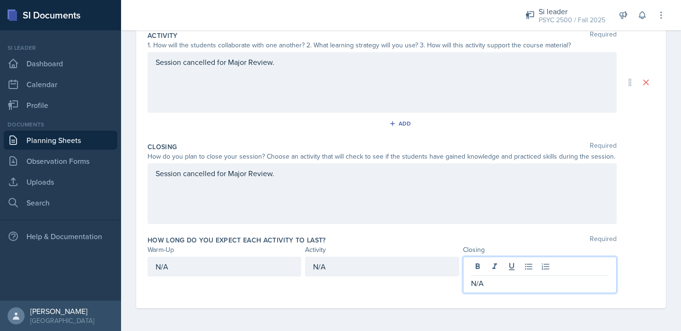
click at [678, 253] on div "Date [DATE] [DATE] 31 1 2 3 4 5 6 7 8 9 10 11 12 13 14 15 16 17 18 19 20 21 22 …" at bounding box center [401, 102] width 560 height 458
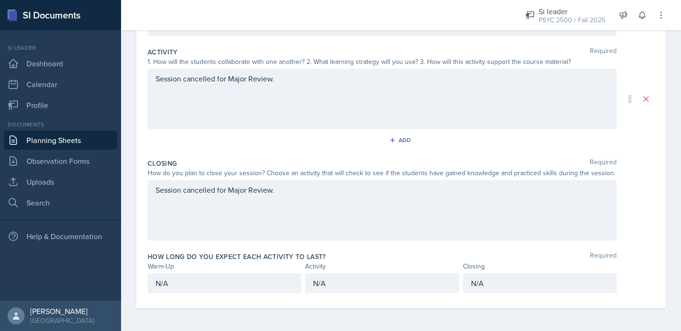
scroll to position [0, 0]
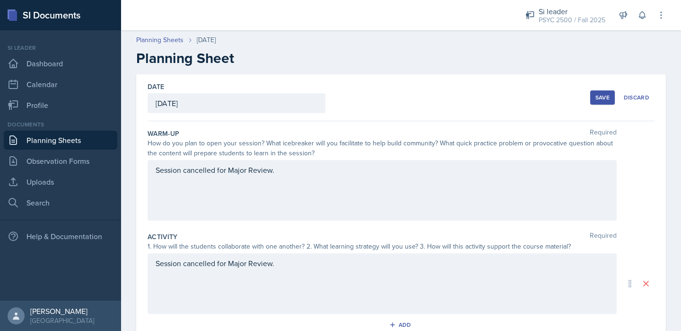
click at [604, 104] on button "Save" at bounding box center [603, 97] width 25 height 14
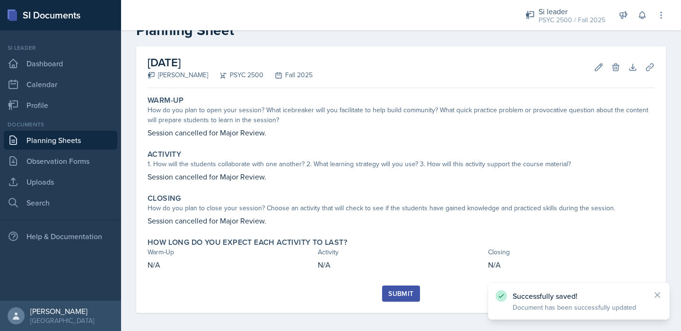
scroll to position [33, 0]
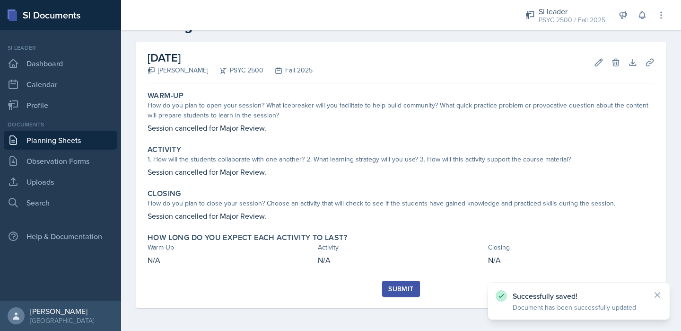
click at [408, 285] on div "Submit" at bounding box center [401, 289] width 25 height 8
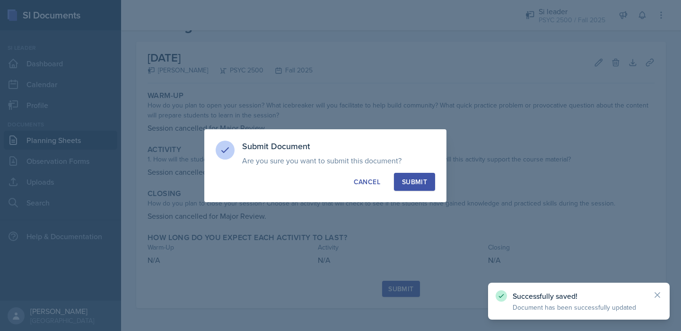
click at [416, 182] on div "Submit" at bounding box center [414, 181] width 25 height 9
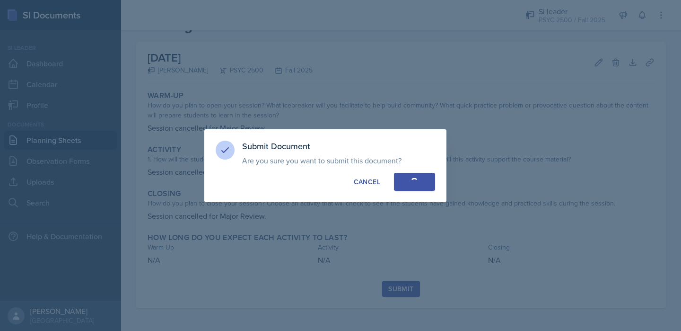
scroll to position [5, 0]
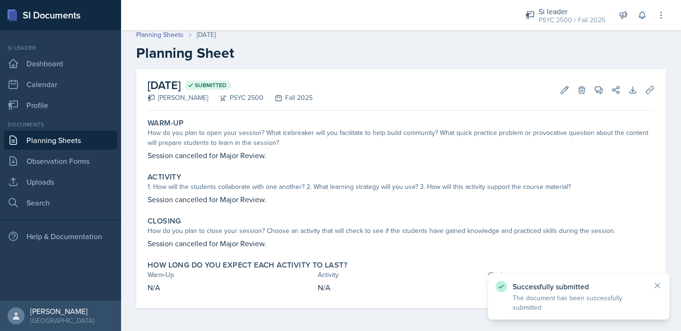
click at [63, 147] on link "Planning Sheets" at bounding box center [61, 140] width 114 height 19
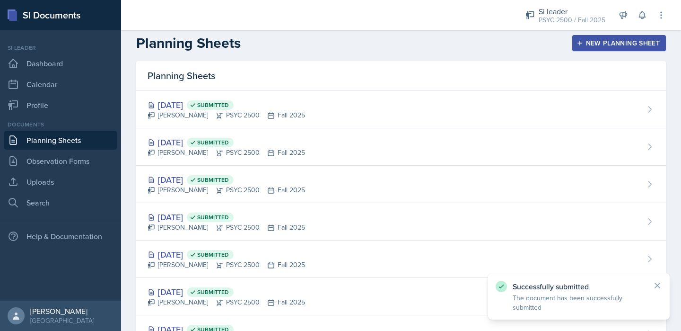
click at [63, 142] on link "Planning Sheets" at bounding box center [61, 140] width 114 height 19
click at [599, 41] on div "New Planning Sheet" at bounding box center [619, 43] width 81 height 8
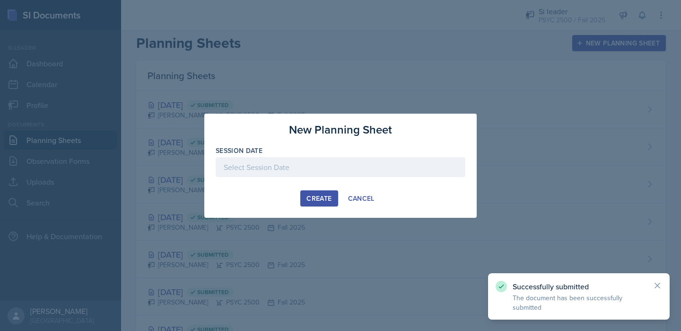
click at [282, 168] on div at bounding box center [341, 167] width 250 height 20
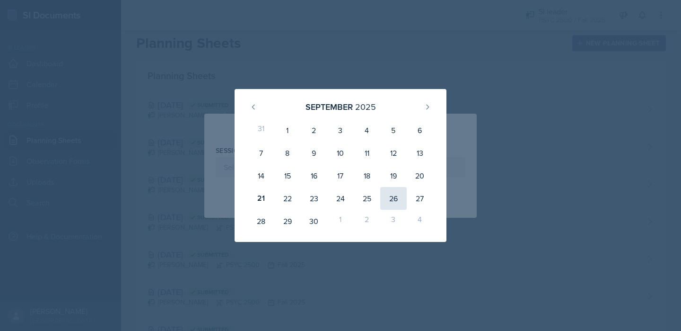
click at [399, 199] on div "26" at bounding box center [393, 198] width 27 height 23
type input "[DATE]"
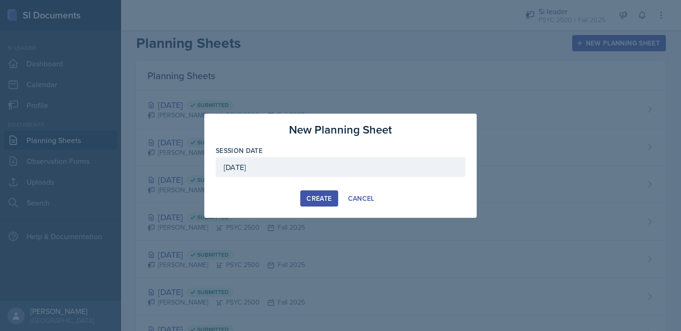
click at [309, 194] on div "Create" at bounding box center [319, 198] width 25 height 8
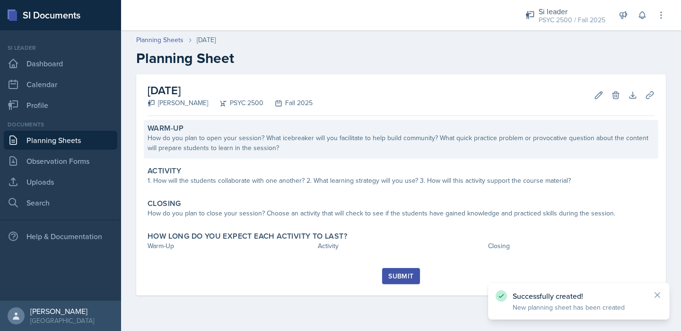
click at [291, 145] on div "How do you plan to open your session? What icebreaker will you facilitate to he…" at bounding box center [401, 143] width 507 height 20
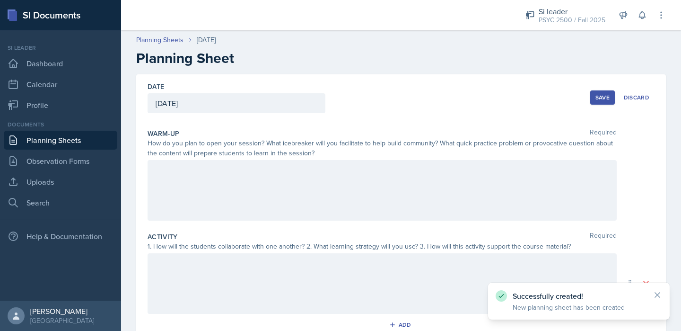
click at [235, 212] on div at bounding box center [382, 190] width 469 height 61
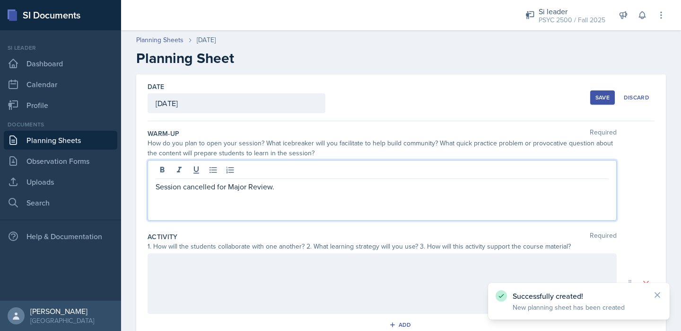
click at [222, 264] on div at bounding box center [382, 283] width 469 height 61
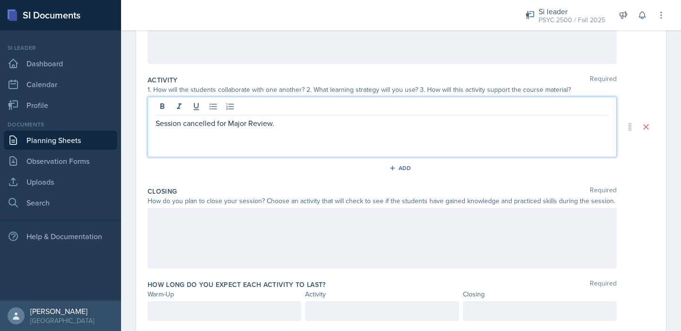
scroll to position [185, 0]
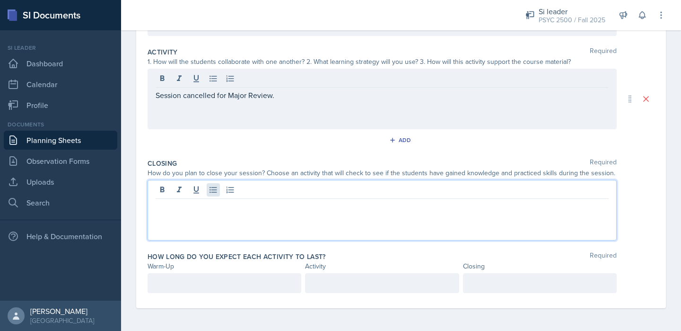
click at [217, 190] on div at bounding box center [382, 210] width 469 height 61
click at [188, 280] on div at bounding box center [225, 283] width 154 height 20
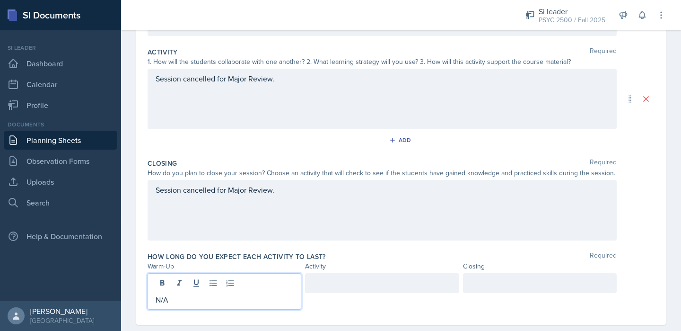
click at [343, 282] on div at bounding box center [382, 283] width 154 height 20
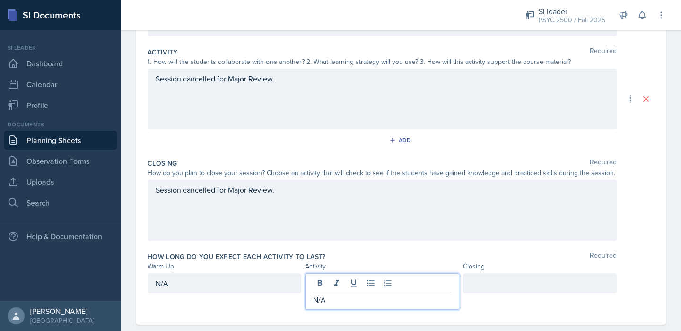
click at [513, 285] on div at bounding box center [540, 283] width 154 height 20
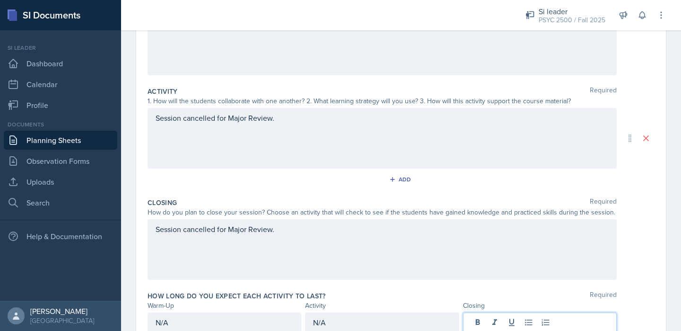
click at [636, 233] on div "Session cancelled for Major Review." at bounding box center [401, 249] width 507 height 61
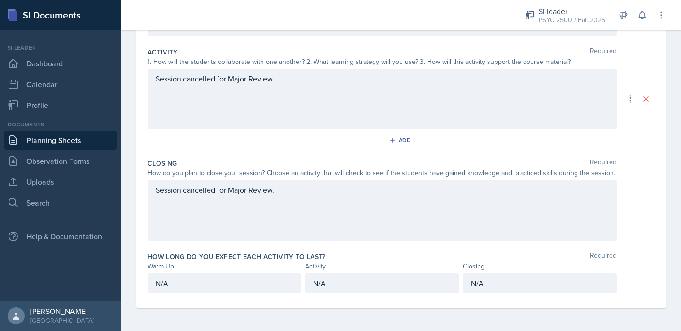
scroll to position [0, 0]
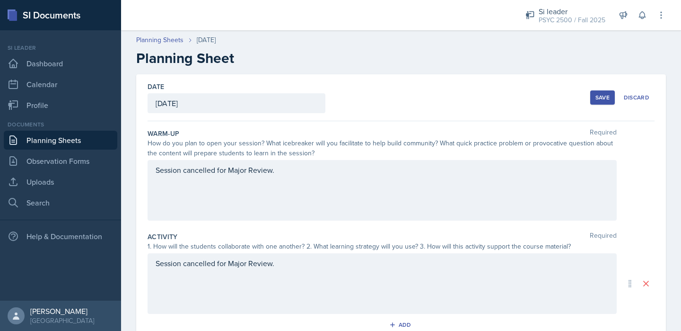
click at [603, 96] on div "Save" at bounding box center [603, 98] width 14 height 8
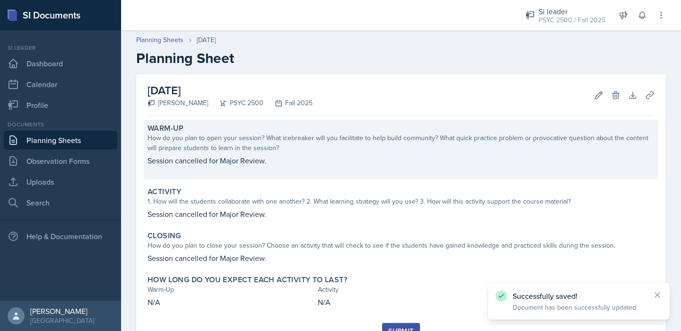
scroll to position [42, 0]
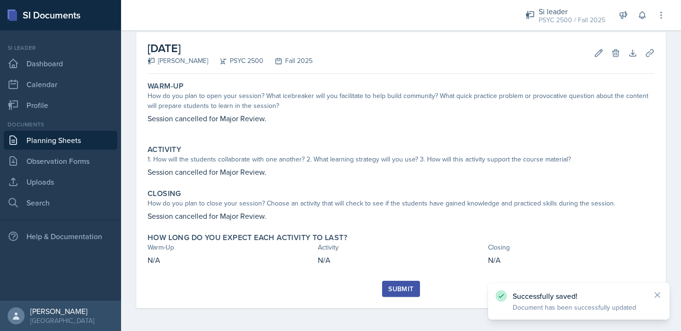
click at [391, 279] on div "Warm-Up How do you plan to open your session? What icebreaker will you facilita…" at bounding box center [401, 179] width 507 height 203
click at [394, 285] on div "Submit" at bounding box center [401, 289] width 25 height 8
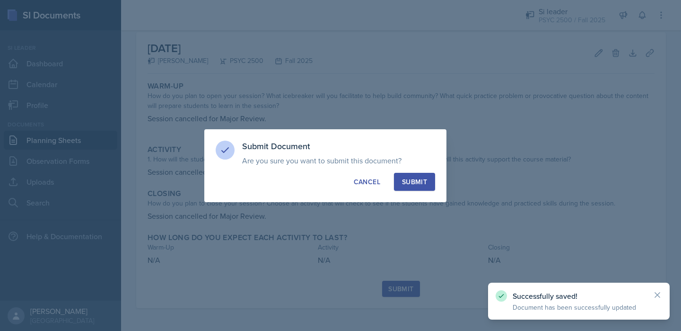
click at [416, 178] on div "Submit" at bounding box center [414, 181] width 25 height 9
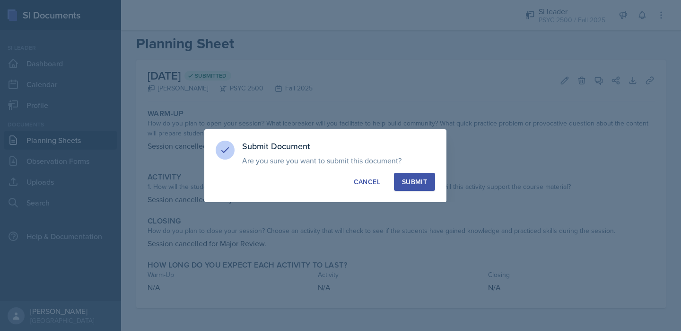
scroll to position [15, 0]
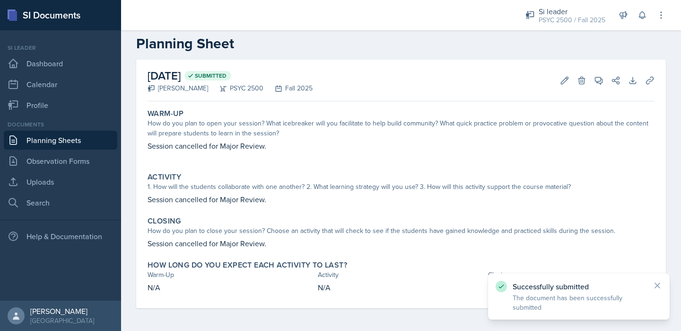
click at [479, 81] on div "[DATE] Submitted [PERSON_NAME] PSYC 2500 Fall 2025 Edit Delete View Comments Co…" at bounding box center [401, 81] width 507 height 42
click at [68, 164] on link "Observation Forms" at bounding box center [61, 160] width 114 height 19
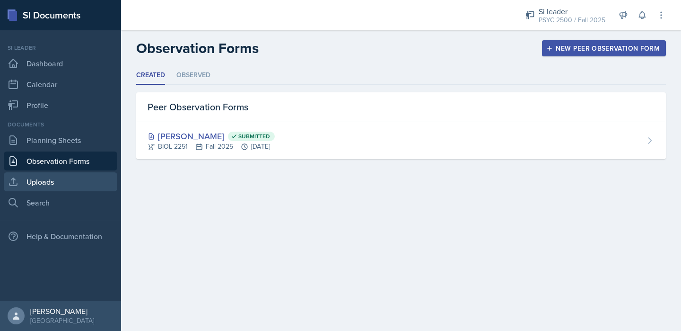
click at [57, 185] on link "Uploads" at bounding box center [61, 181] width 114 height 19
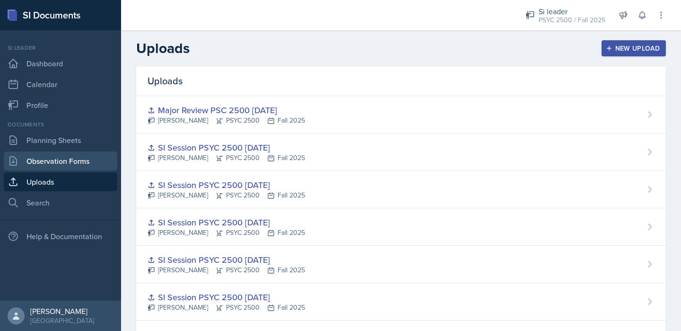
click at [58, 165] on link "Observation Forms" at bounding box center [61, 160] width 114 height 19
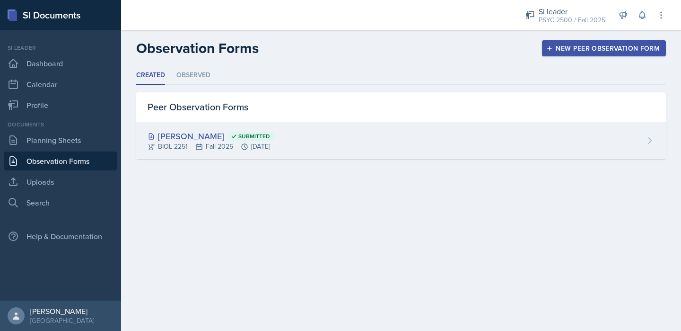
click at [263, 138] on div "[PERSON_NAME] Submitted" at bounding box center [211, 136] width 127 height 13
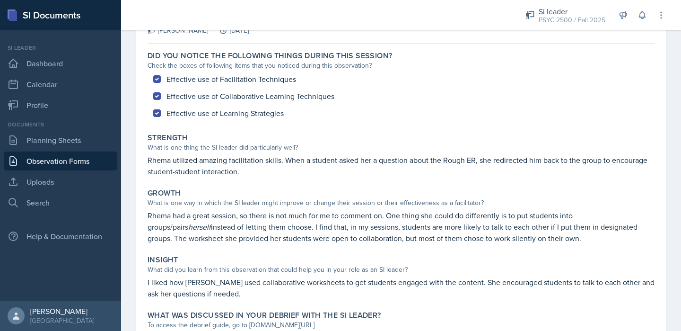
scroll to position [123, 0]
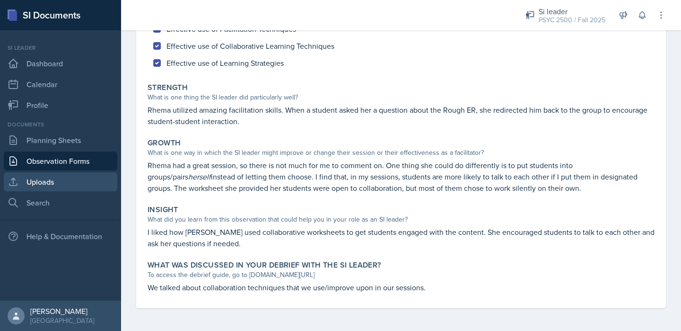
click at [63, 183] on link "Uploads" at bounding box center [61, 181] width 114 height 19
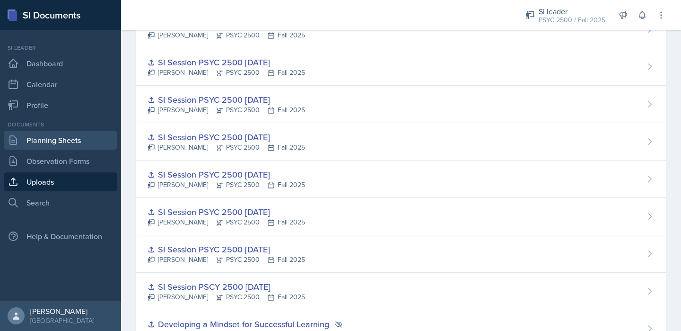
click at [74, 144] on link "Planning Sheets" at bounding box center [61, 140] width 114 height 19
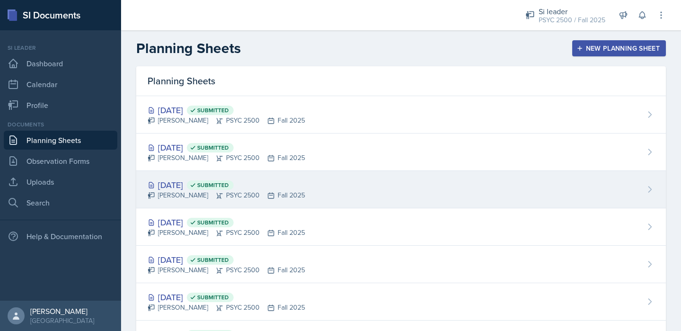
click at [229, 187] on span "Submitted" at bounding box center [213, 185] width 32 height 8
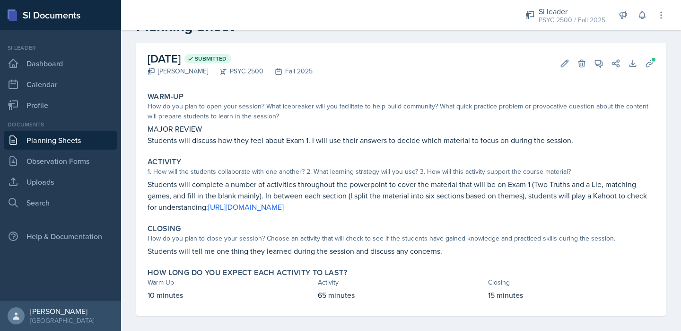
scroll to position [39, 0]
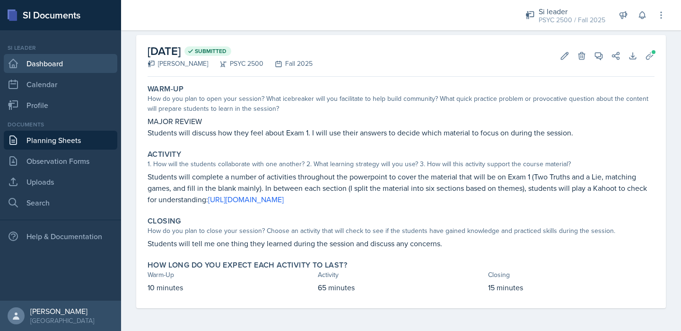
click at [52, 61] on link "Dashboard" at bounding box center [61, 63] width 114 height 19
